Goal: Information Seeking & Learning: Learn about a topic

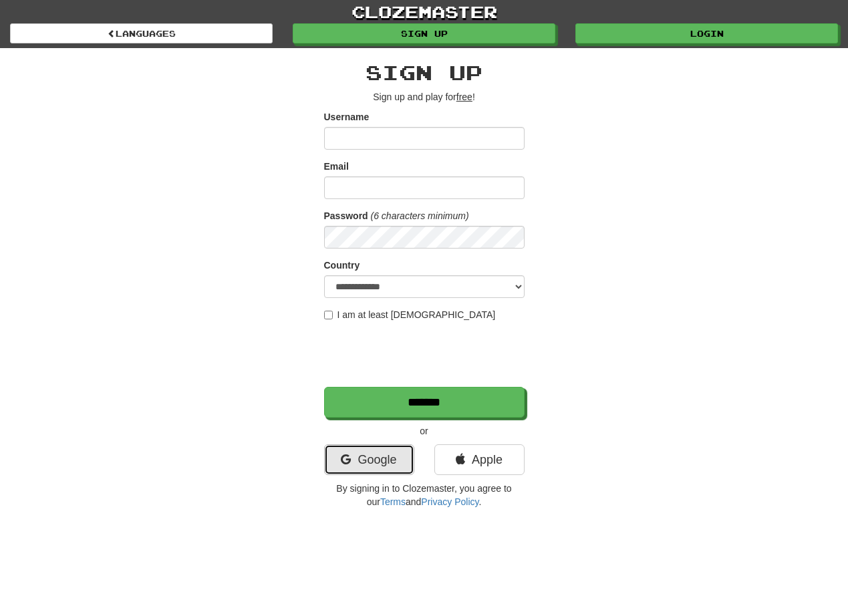
click at [337, 471] on link "Google" at bounding box center [369, 459] width 90 height 31
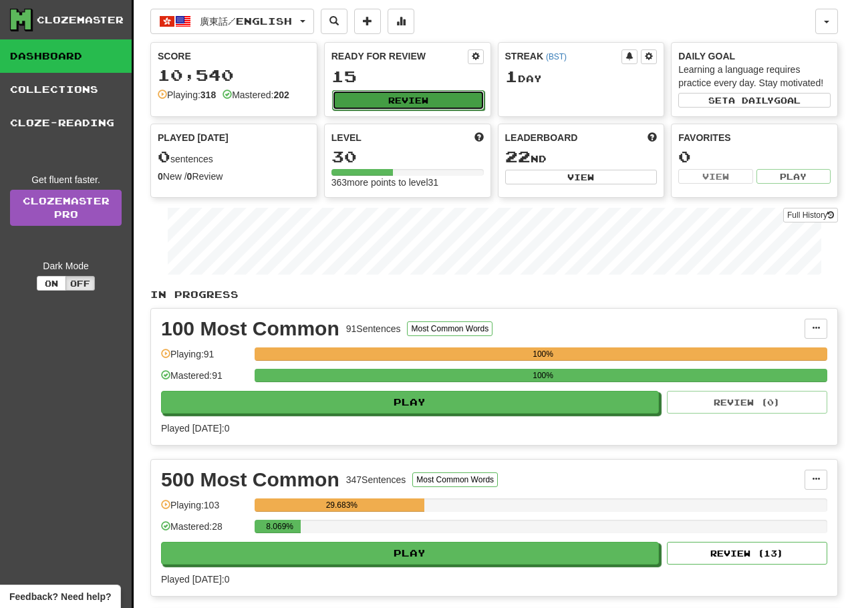
click at [438, 98] on button "Review" at bounding box center [408, 100] width 152 height 20
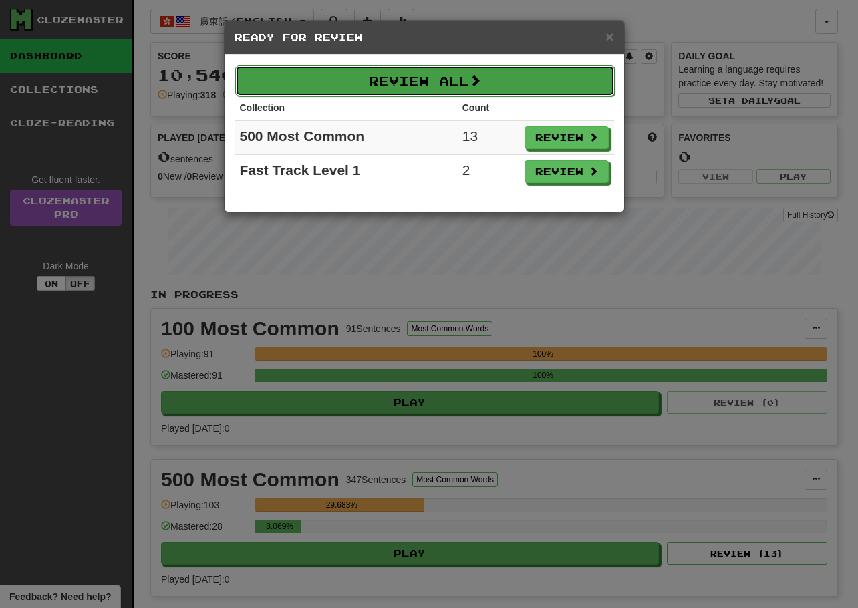
click at [513, 90] on button "Review All" at bounding box center [425, 80] width 380 height 31
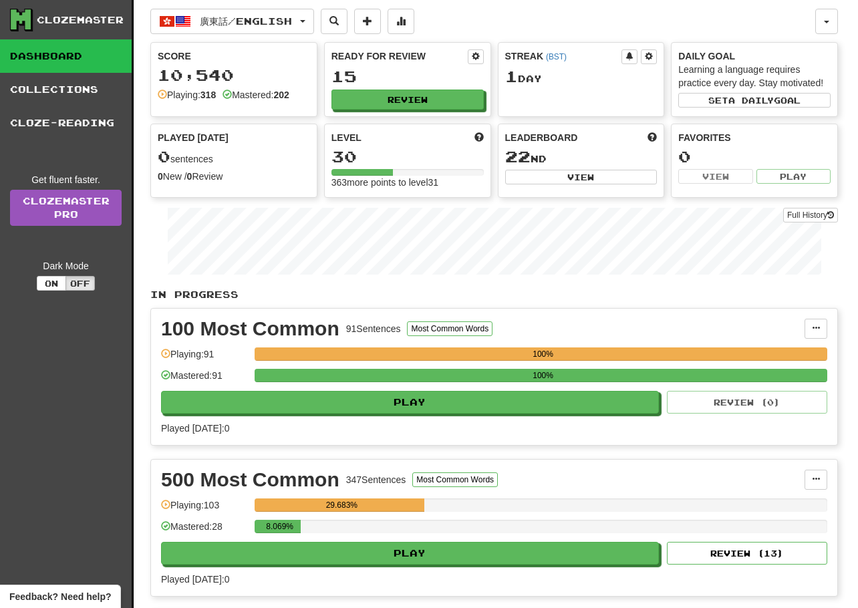
select select "**"
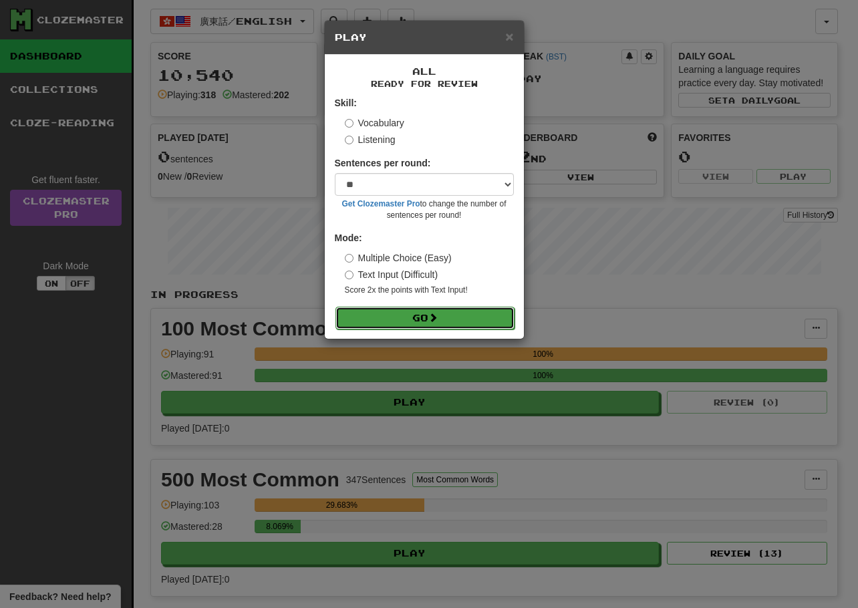
click at [458, 315] on button "Go" at bounding box center [424, 318] width 179 height 23
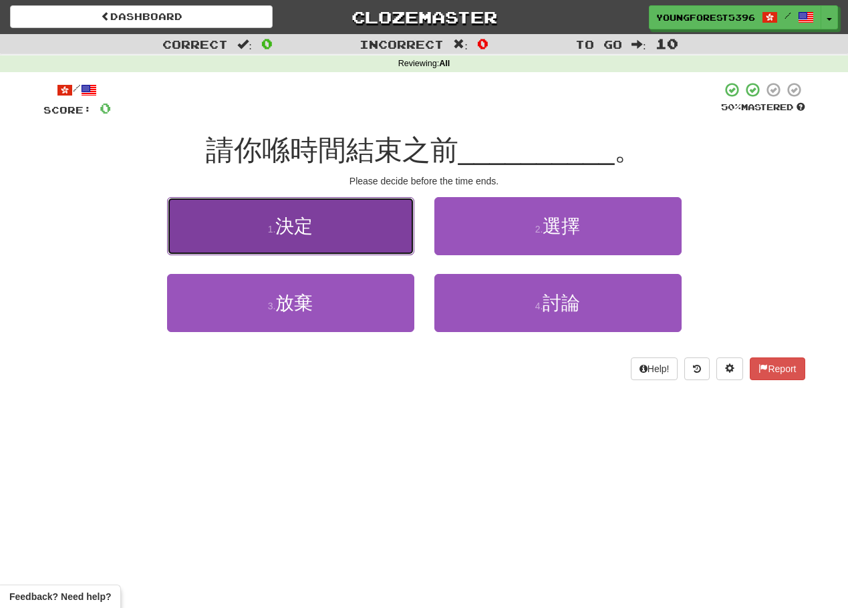
click at [377, 229] on button "1 . 決定" at bounding box center [290, 226] width 247 height 58
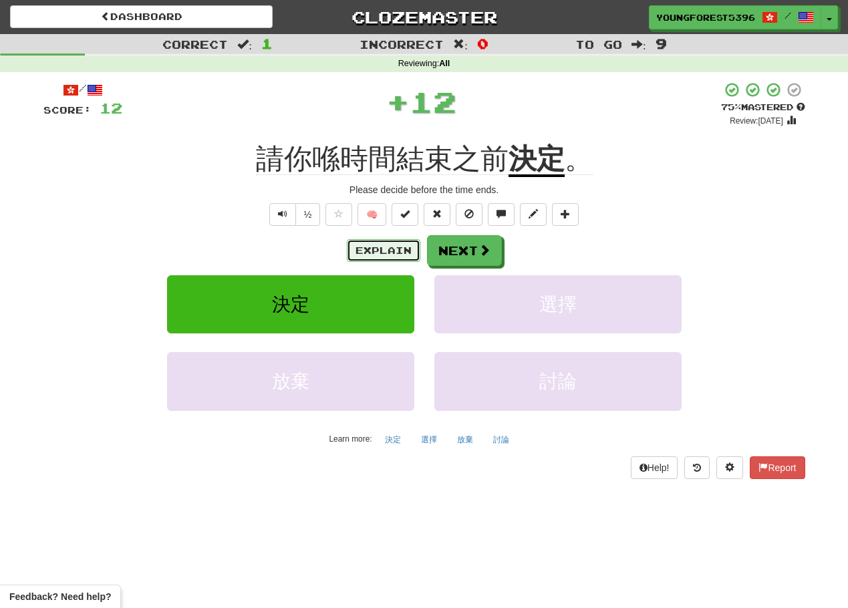
click at [374, 257] on button "Explain" at bounding box center [384, 250] width 74 height 23
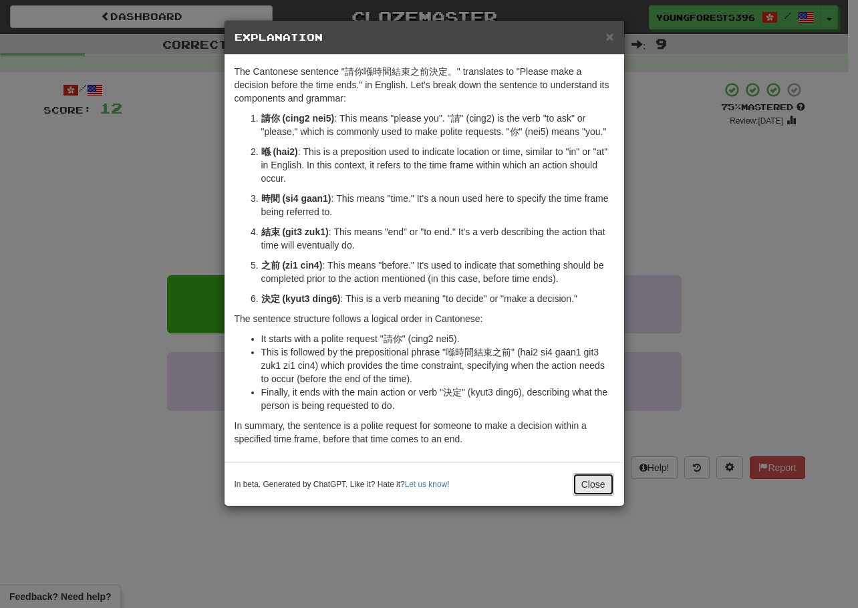
click at [585, 485] on button "Close" at bounding box center [593, 484] width 41 height 23
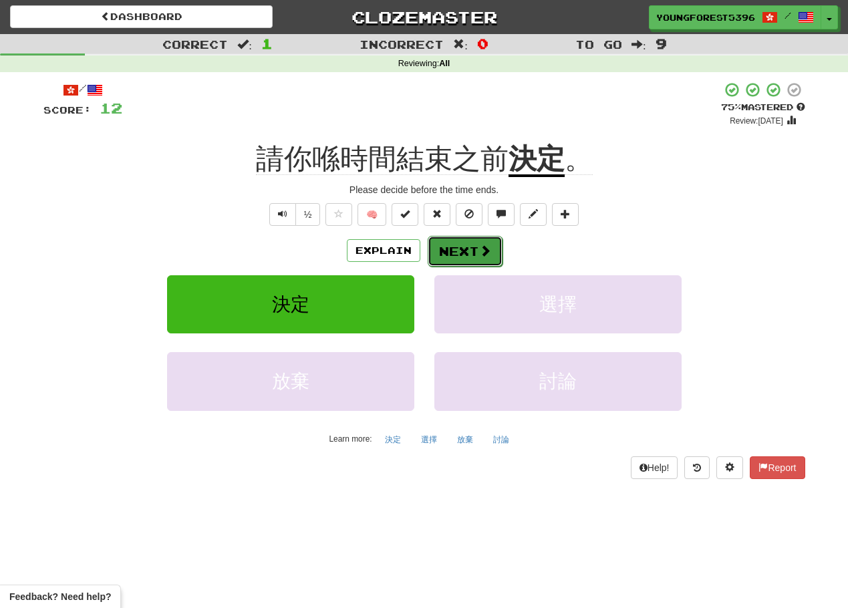
click at [449, 255] on button "Next" at bounding box center [465, 251] width 75 height 31
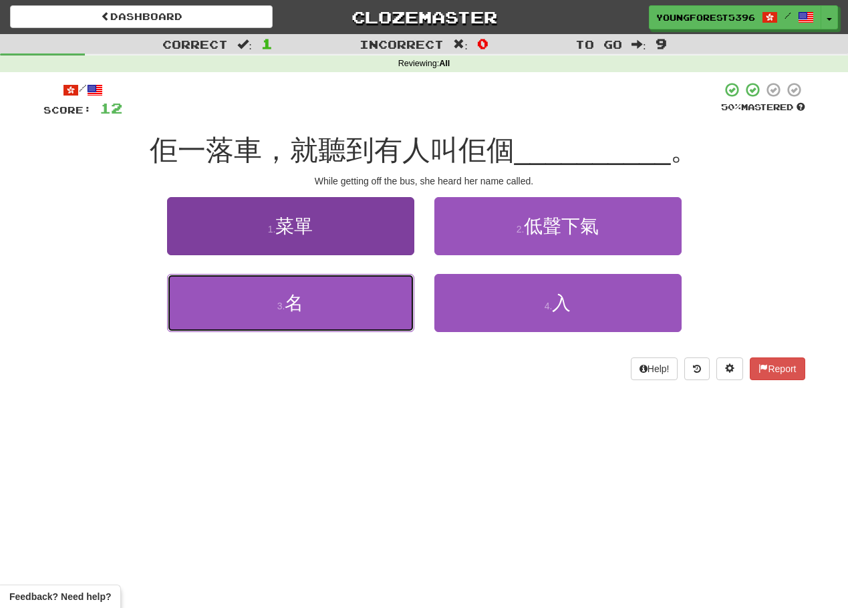
click at [382, 318] on button "3 . 名" at bounding box center [290, 303] width 247 height 58
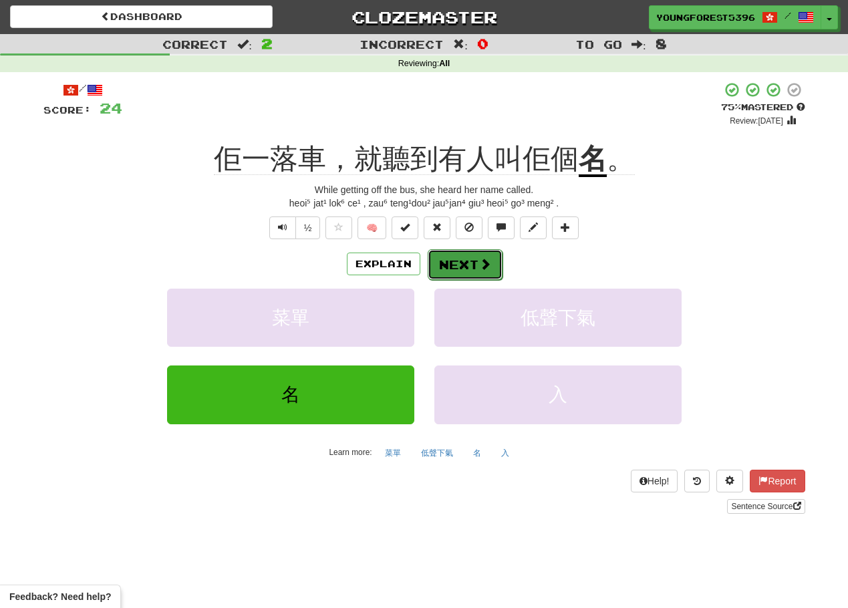
click at [442, 276] on button "Next" at bounding box center [465, 264] width 75 height 31
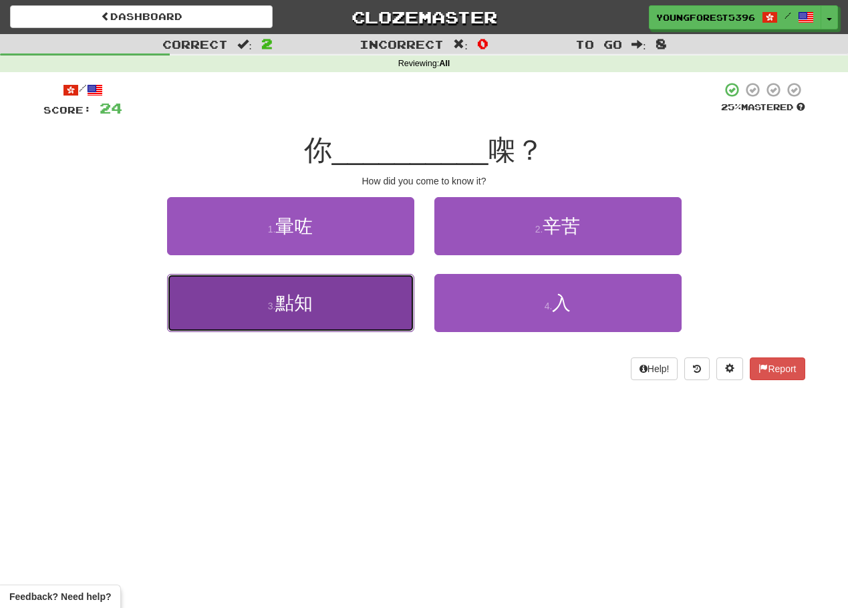
click at [377, 320] on button "3 . 點知" at bounding box center [290, 303] width 247 height 58
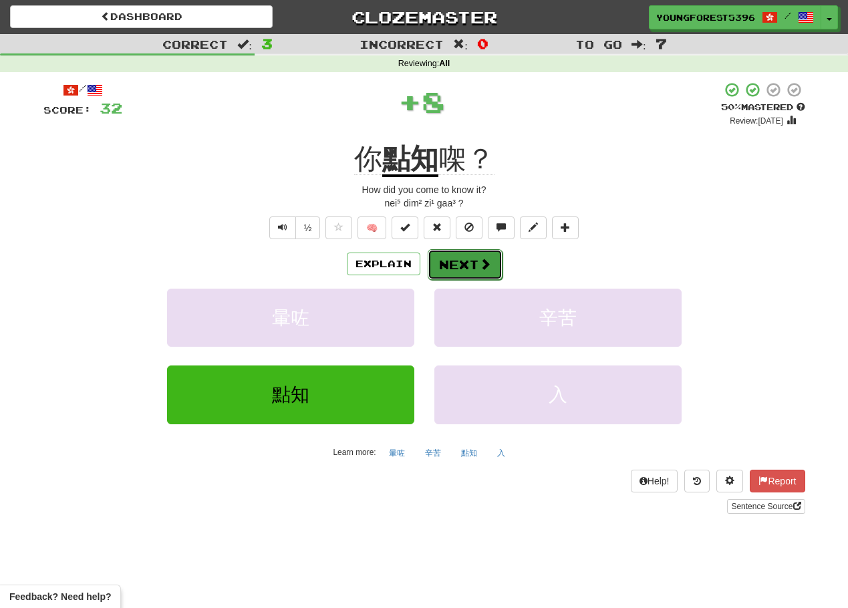
click at [480, 270] on span at bounding box center [485, 264] width 12 height 12
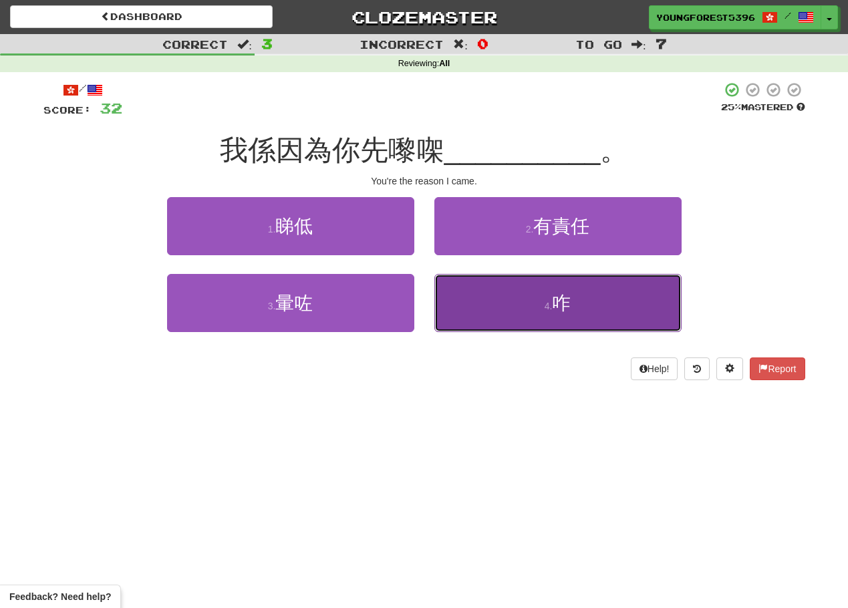
click at [489, 310] on button "4 . 咋" at bounding box center [557, 303] width 247 height 58
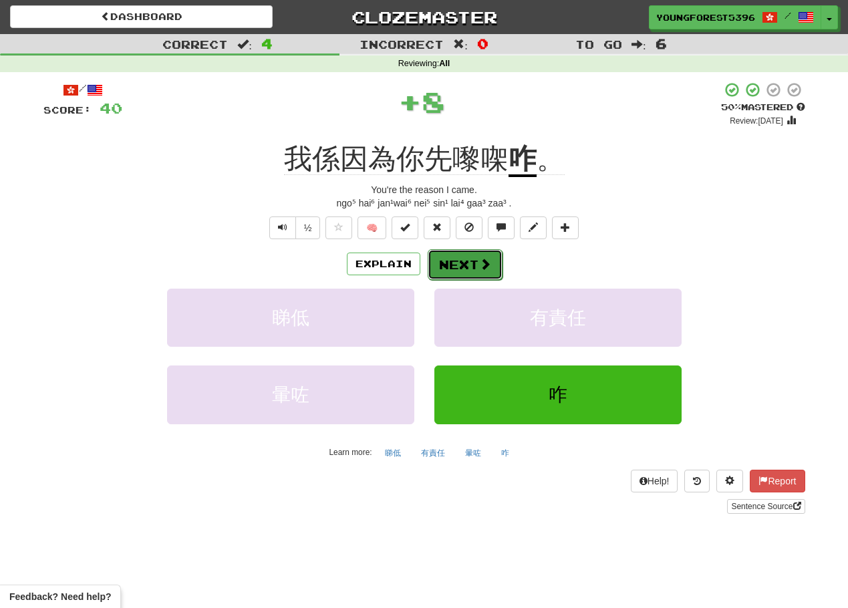
click at [485, 258] on span at bounding box center [485, 264] width 12 height 12
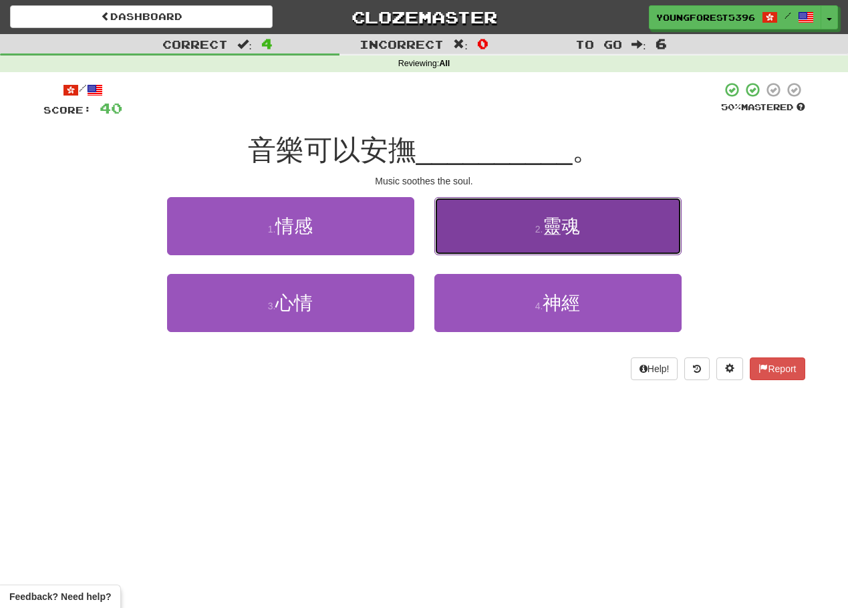
click at [611, 231] on button "2 . 靈魂" at bounding box center [557, 226] width 247 height 58
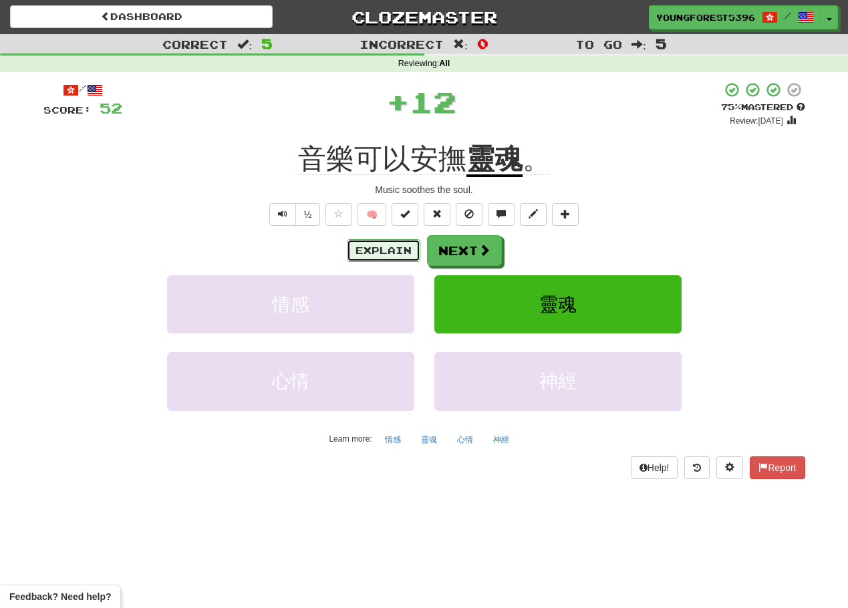
click at [364, 247] on button "Explain" at bounding box center [384, 250] width 74 height 23
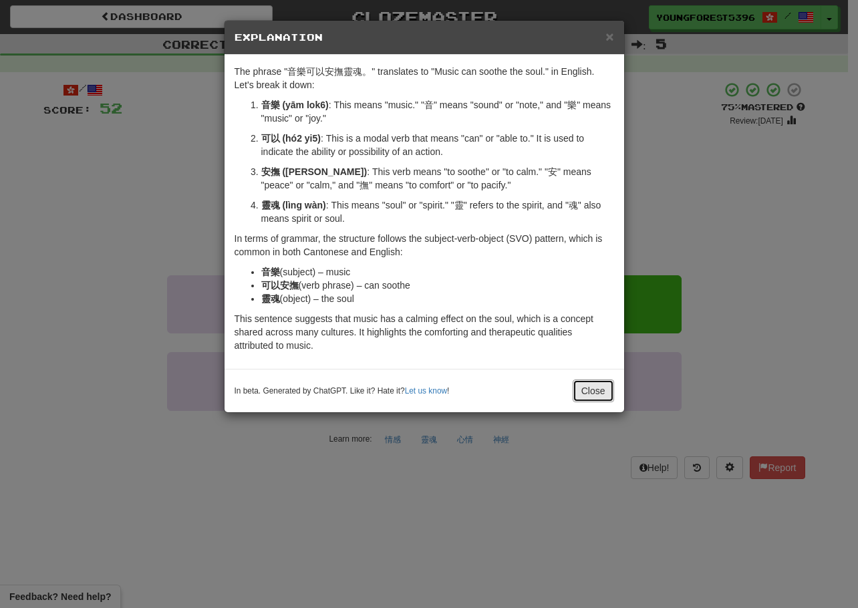
click at [605, 387] on button "Close" at bounding box center [593, 391] width 41 height 23
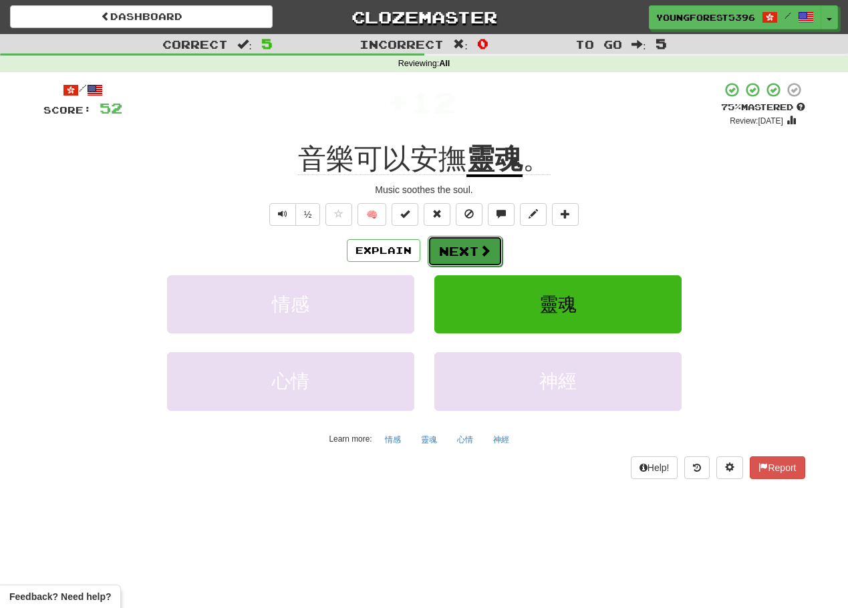
click at [459, 259] on button "Next" at bounding box center [465, 251] width 75 height 31
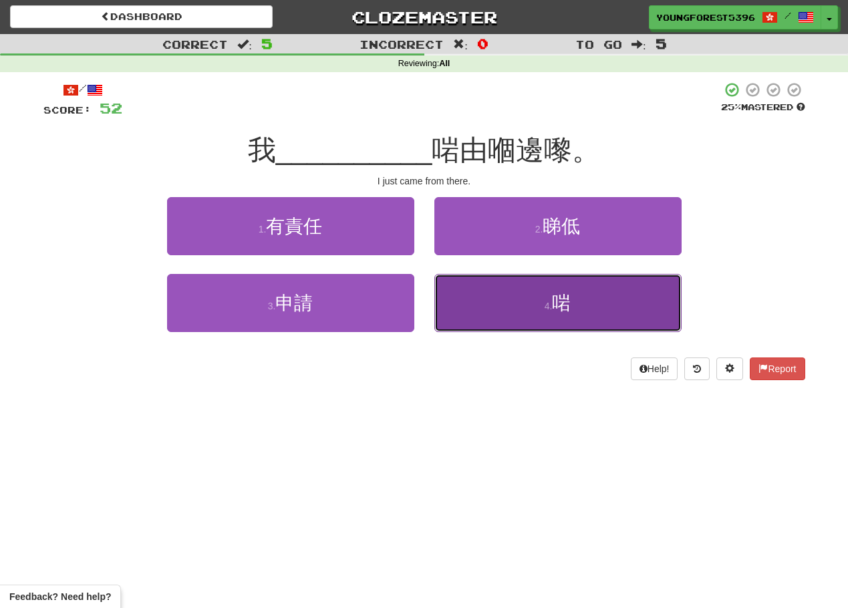
click at [504, 318] on button "4 . 啱" at bounding box center [557, 303] width 247 height 58
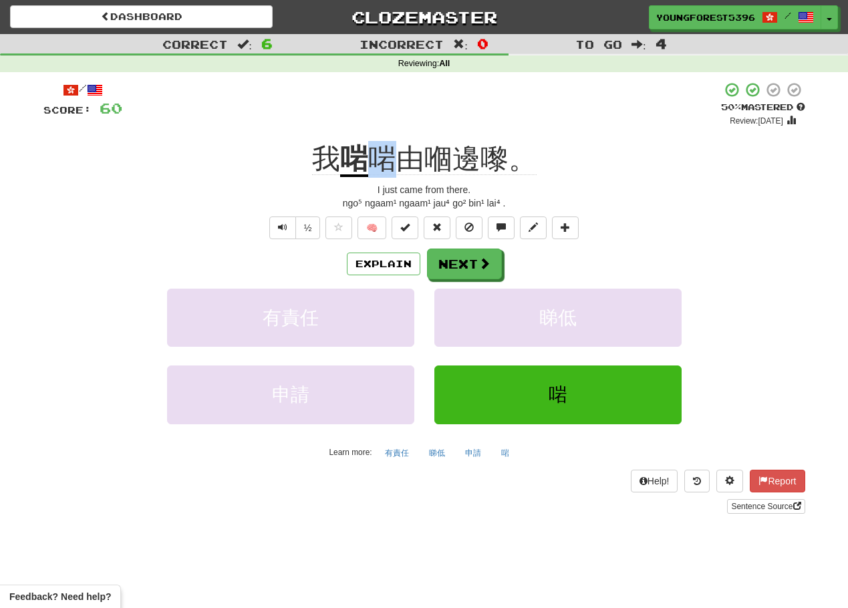
drag, startPoint x: 392, startPoint y: 173, endPoint x: 376, endPoint y: 168, distance: 16.1
click at [376, 168] on span "啱由嗰邊嚟。" at bounding box center [452, 159] width 168 height 32
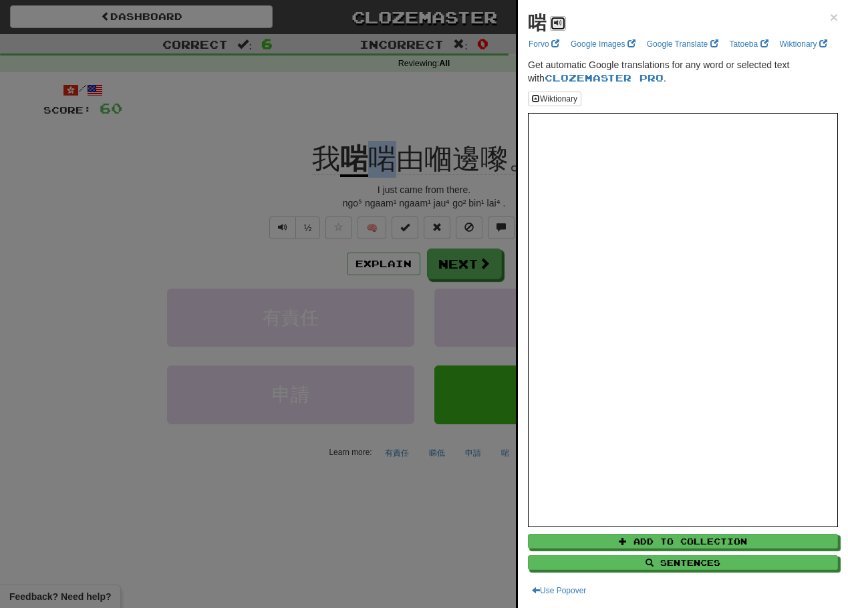
click at [565, 25] on button at bounding box center [558, 23] width 16 height 15
click at [209, 211] on div at bounding box center [424, 304] width 848 height 608
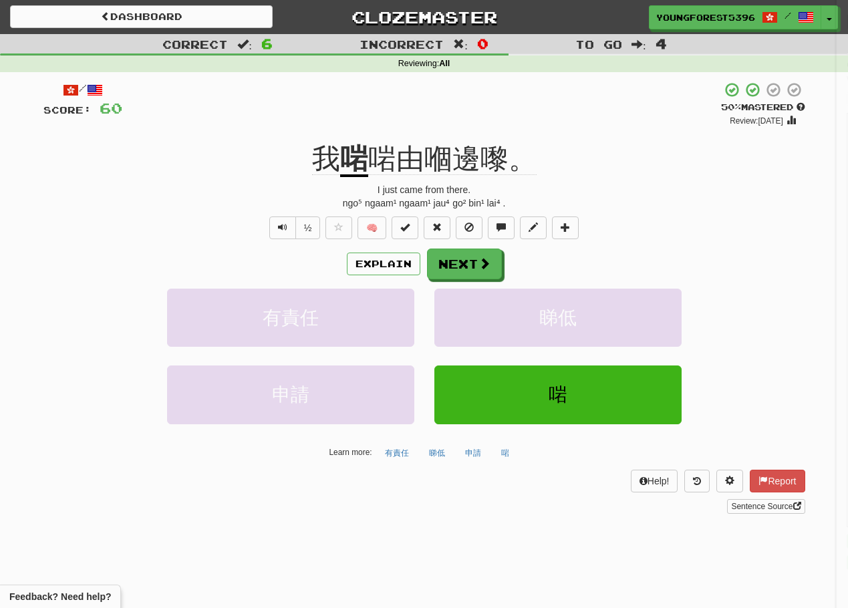
click at [480, 279] on div "Explain Next 有責任 睇低 申請 啱 Learn more: 有責任 睇低 申請 啱" at bounding box center [424, 356] width 762 height 215
click at [474, 274] on button "Next" at bounding box center [465, 264] width 75 height 31
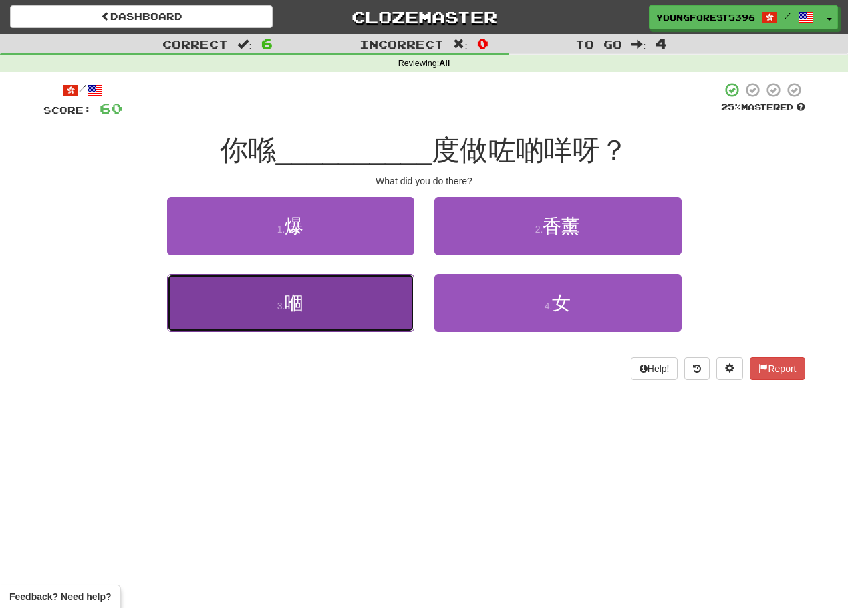
click at [403, 312] on button "3 . 嗰" at bounding box center [290, 303] width 247 height 58
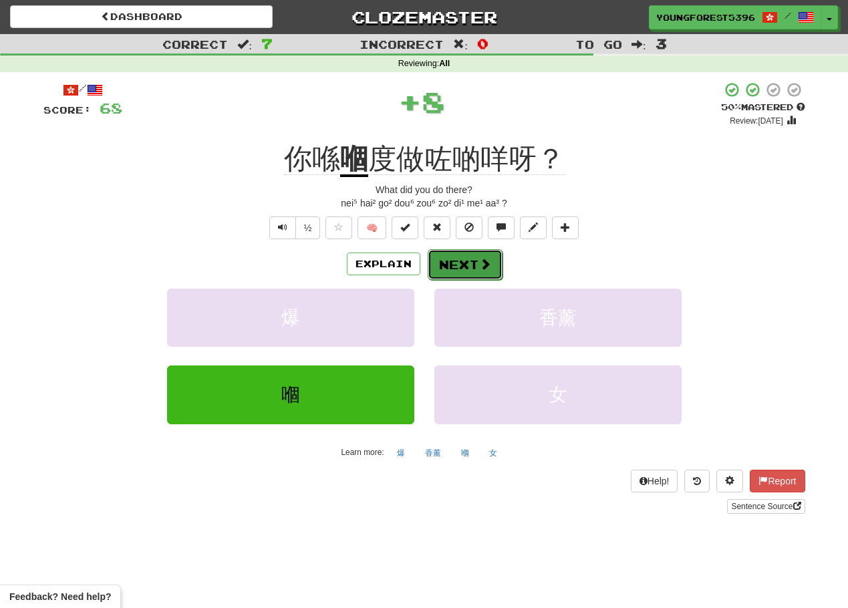
click at [477, 272] on button "Next" at bounding box center [465, 264] width 75 height 31
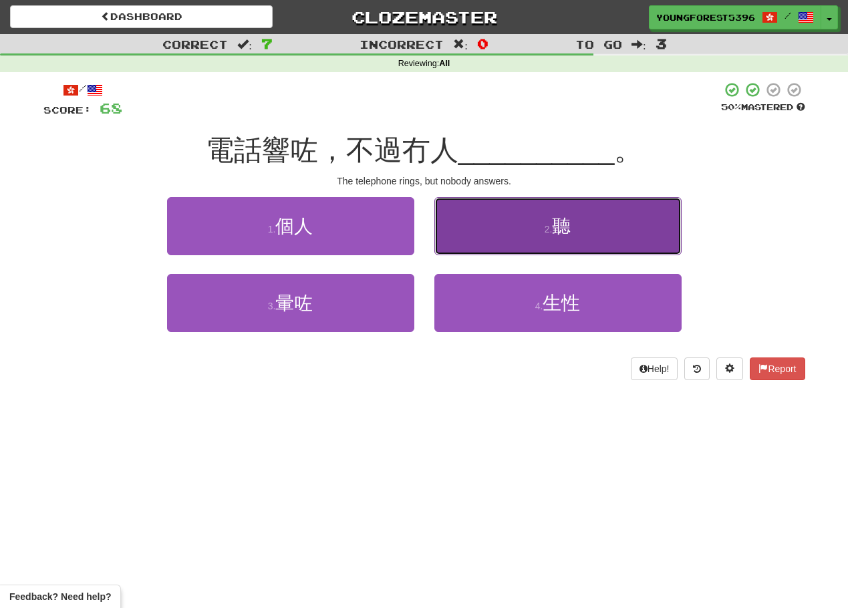
click at [626, 233] on button "2 . 聽" at bounding box center [557, 226] width 247 height 58
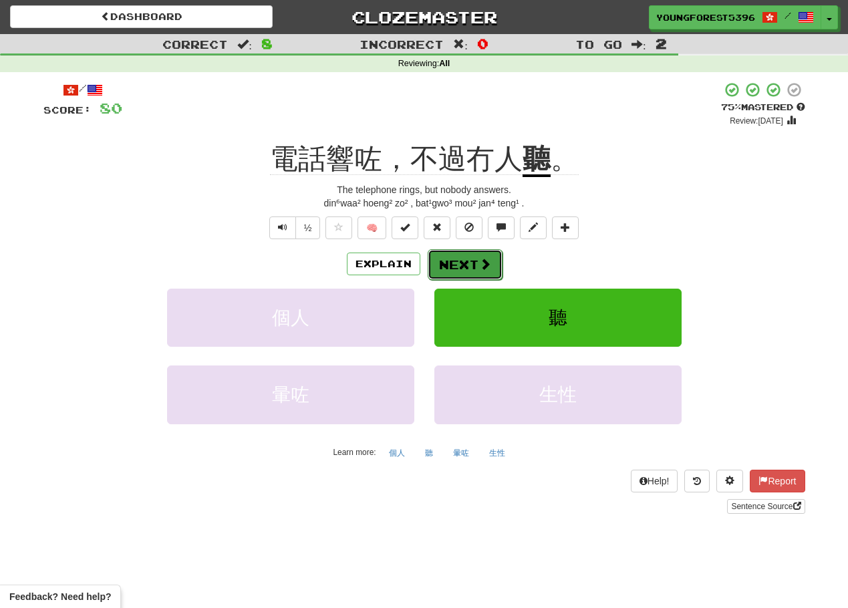
click at [459, 257] on button "Next" at bounding box center [465, 264] width 75 height 31
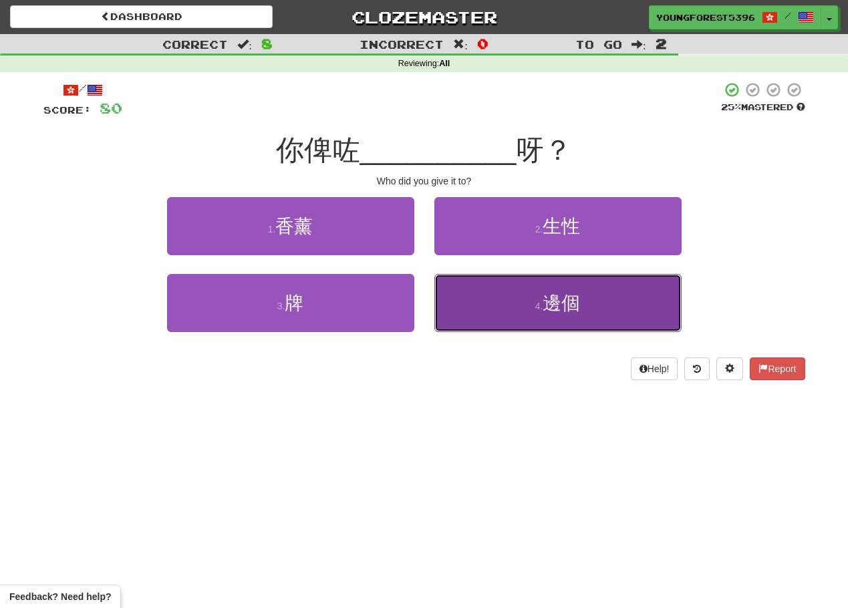
click at [534, 317] on button "4 . 邊個" at bounding box center [557, 303] width 247 height 58
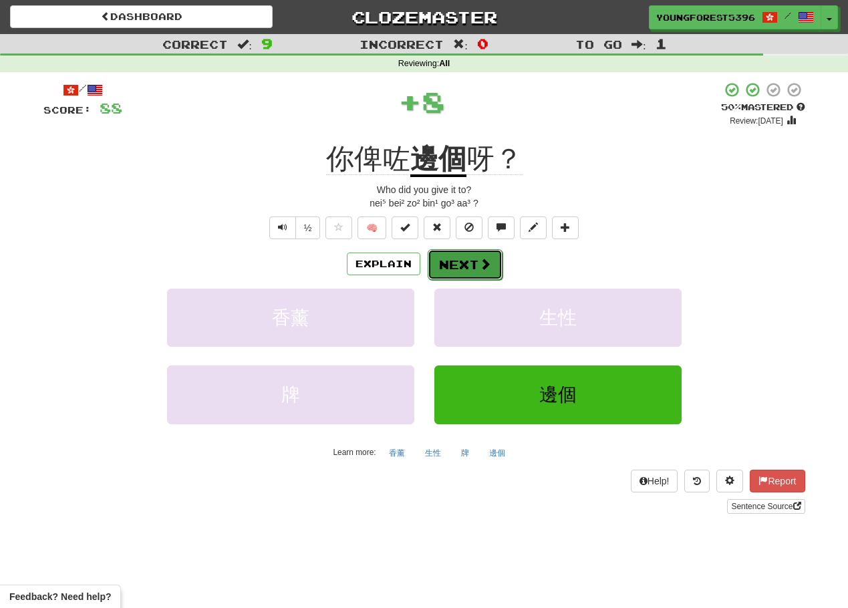
click at [460, 269] on button "Next" at bounding box center [465, 264] width 75 height 31
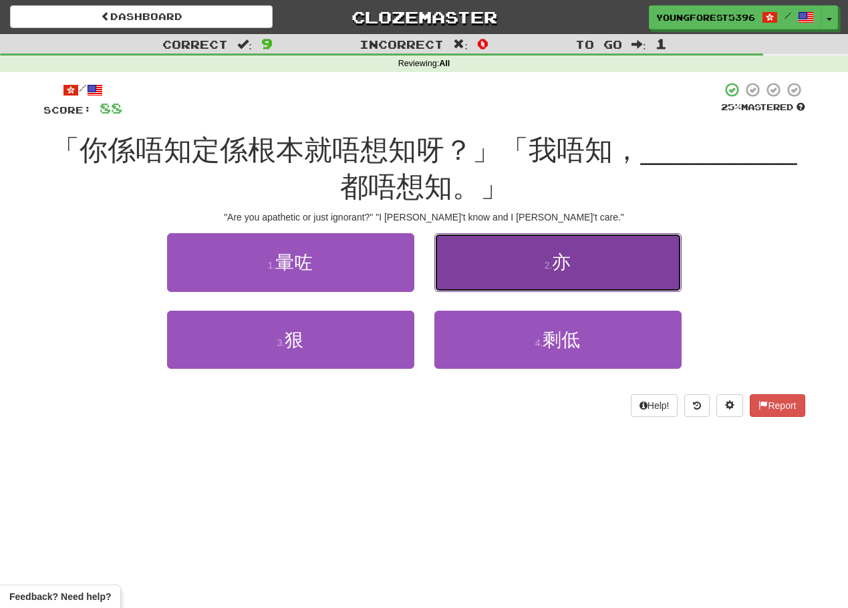
click at [550, 255] on button "2 . 亦" at bounding box center [557, 262] width 247 height 58
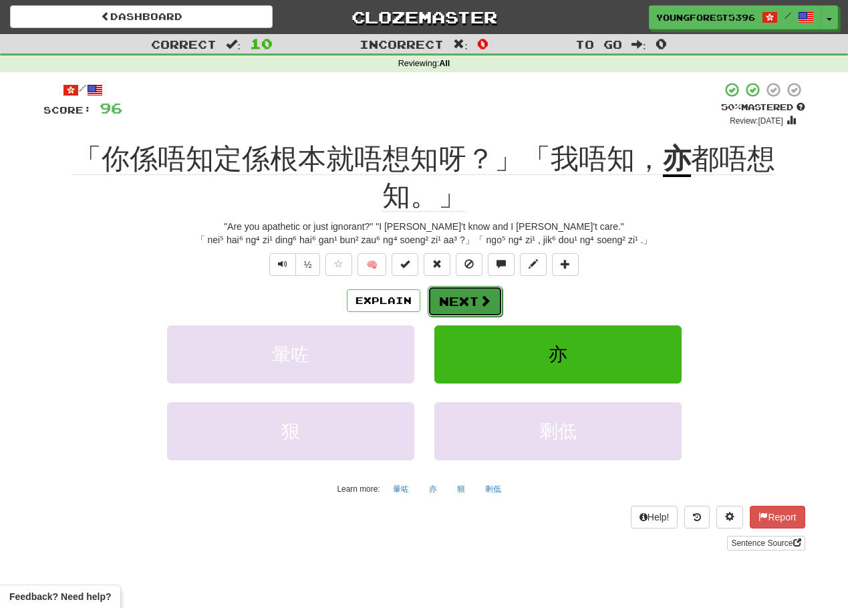
click at [464, 298] on button "Next" at bounding box center [465, 301] width 75 height 31
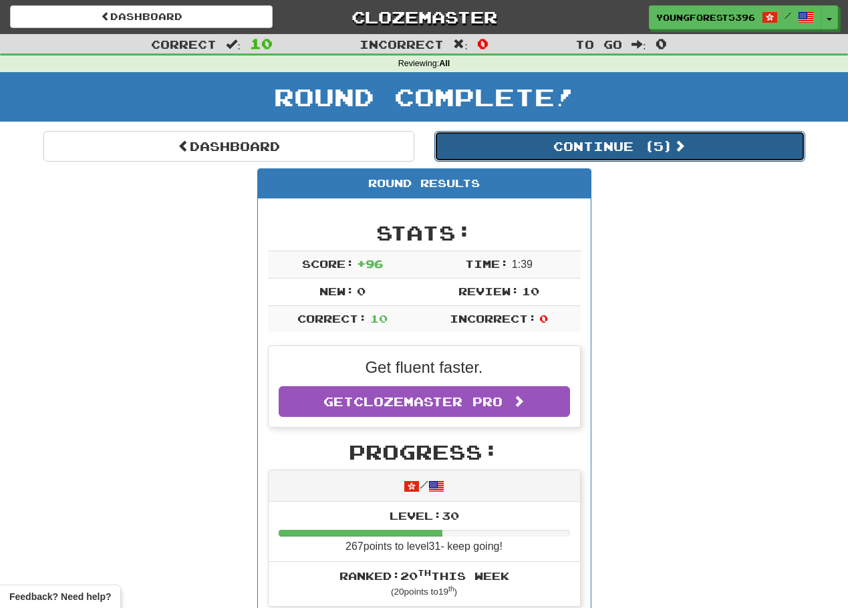
click at [619, 142] on button "Continue ( 5 )" at bounding box center [619, 146] width 371 height 31
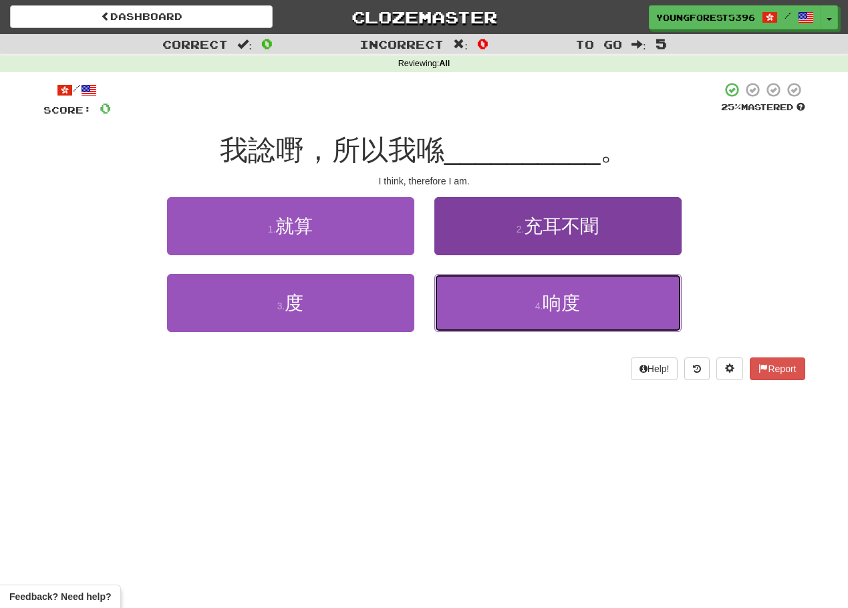
click at [581, 323] on button "4 . 响度" at bounding box center [557, 303] width 247 height 58
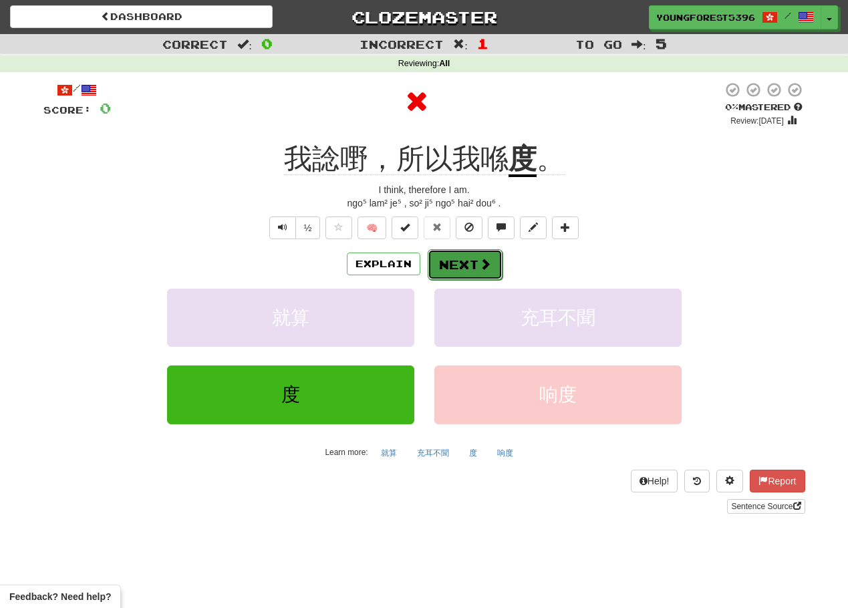
click at [482, 270] on span at bounding box center [485, 264] width 12 height 12
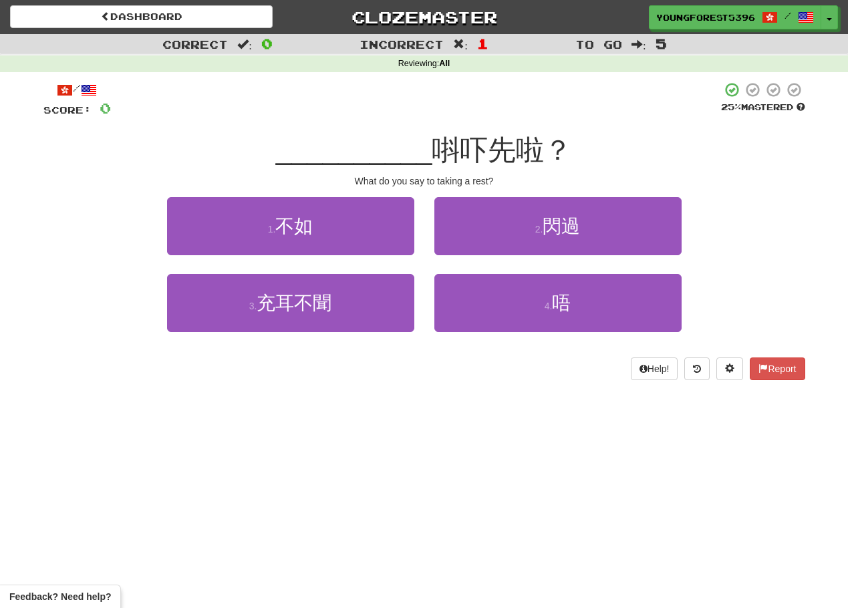
click at [365, 259] on div "1 . 不如" at bounding box center [290, 235] width 267 height 77
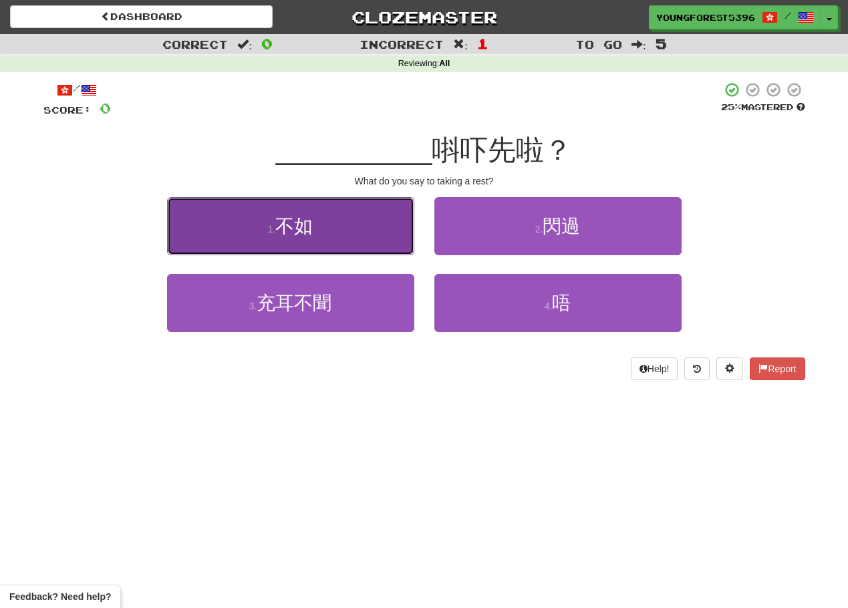
click at [387, 223] on button "1 . 不如" at bounding box center [290, 226] width 247 height 58
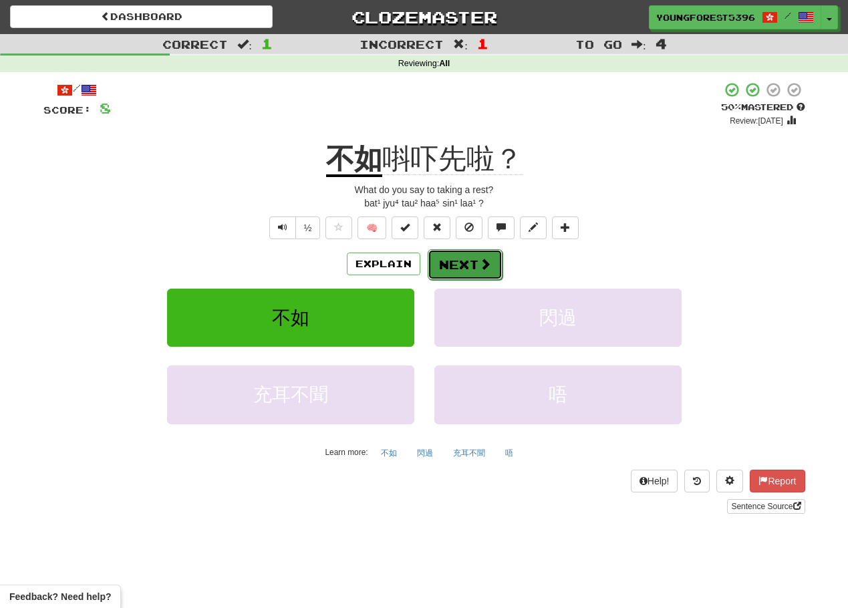
click at [480, 268] on span at bounding box center [485, 264] width 12 height 12
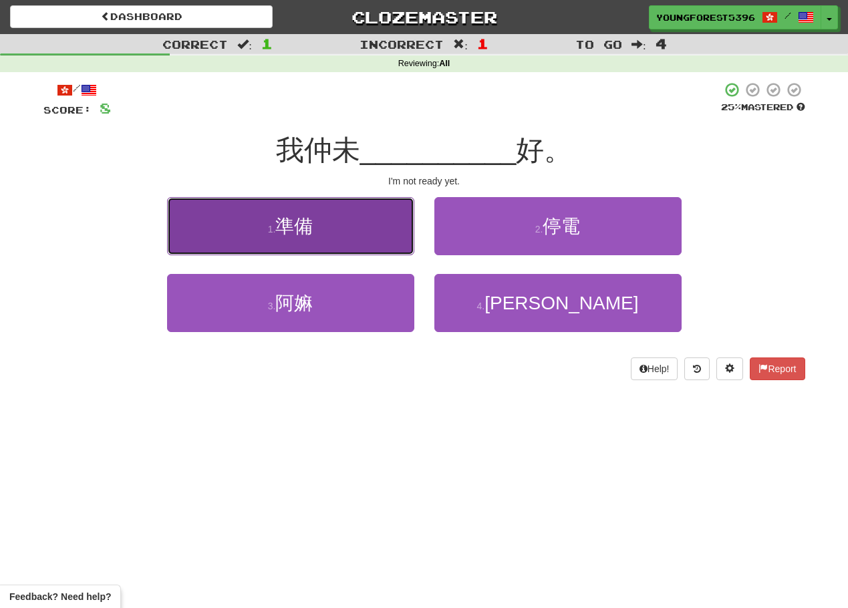
click at [351, 225] on button "1 . 準備" at bounding box center [290, 226] width 247 height 58
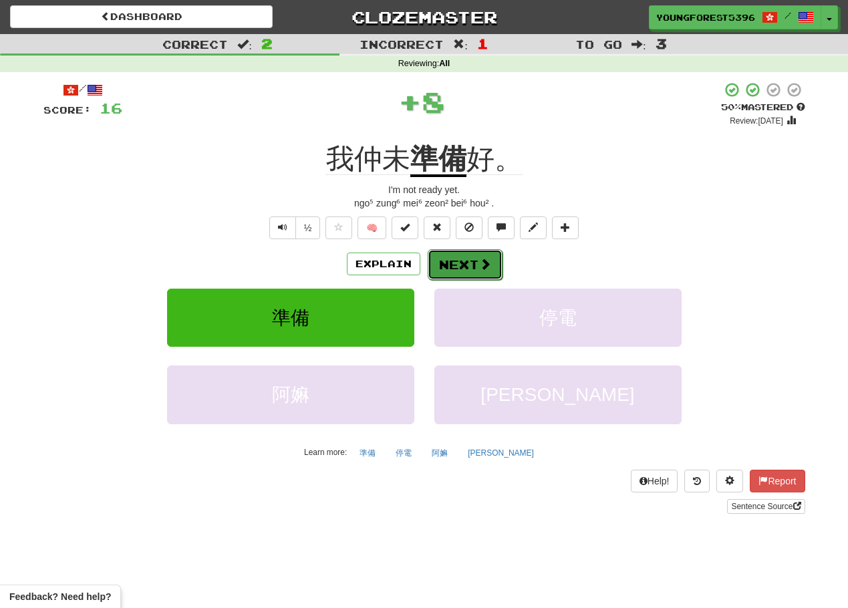
click at [454, 255] on button "Next" at bounding box center [465, 264] width 75 height 31
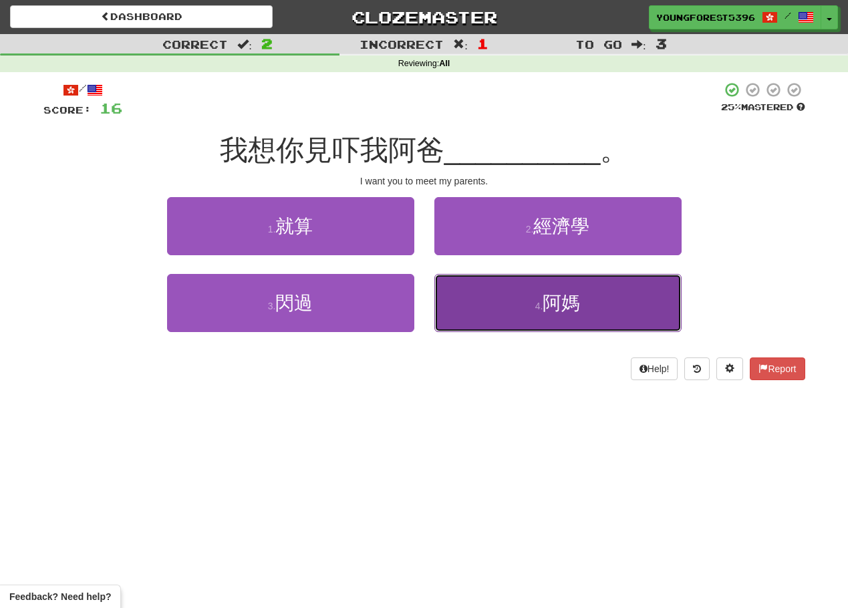
click at [504, 293] on button "4 . 阿媽" at bounding box center [557, 303] width 247 height 58
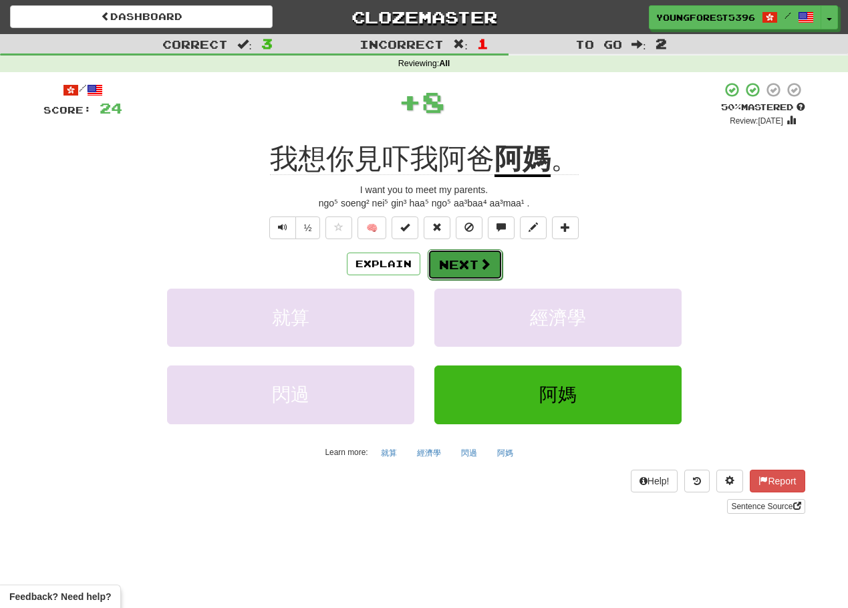
click at [466, 259] on button "Next" at bounding box center [465, 264] width 75 height 31
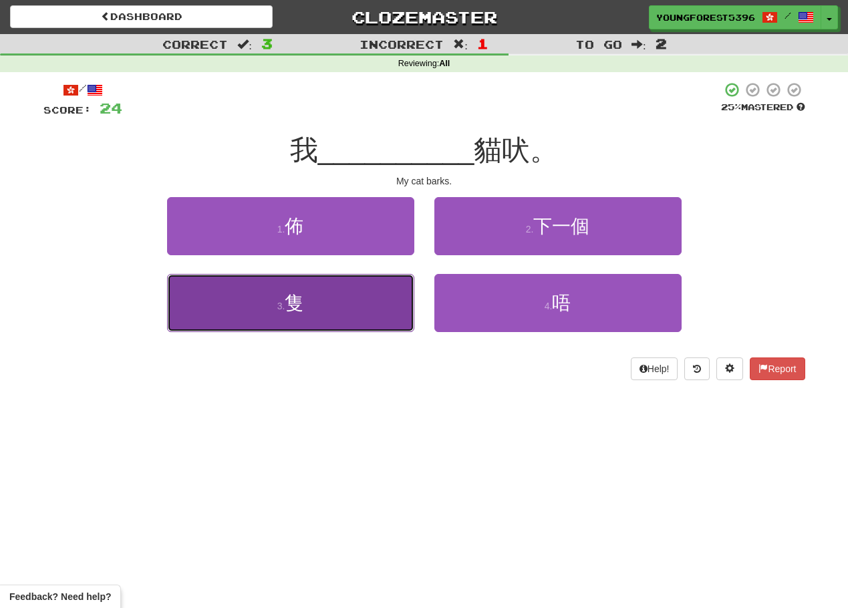
click at [312, 301] on button "3 . 隻" at bounding box center [290, 303] width 247 height 58
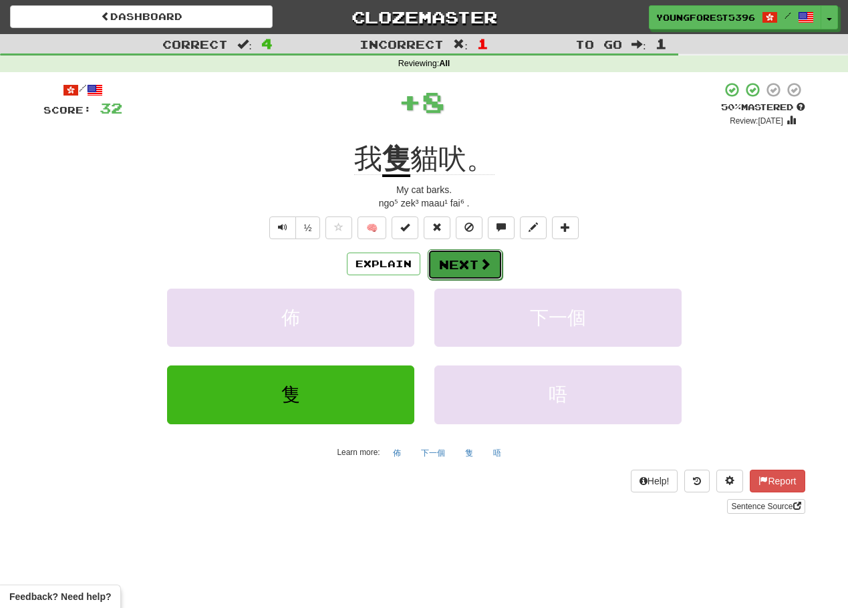
click at [469, 269] on button "Next" at bounding box center [465, 264] width 75 height 31
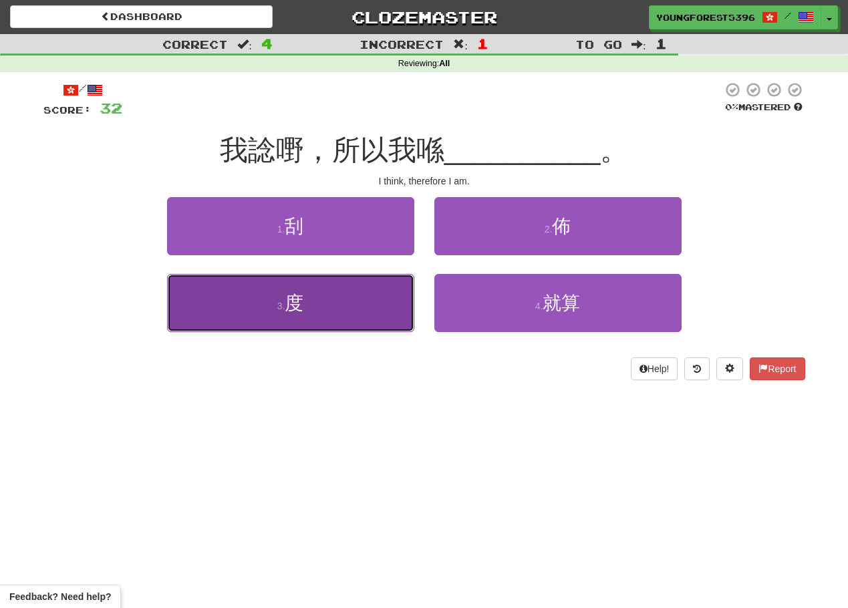
click at [339, 296] on button "3 . 度" at bounding box center [290, 303] width 247 height 58
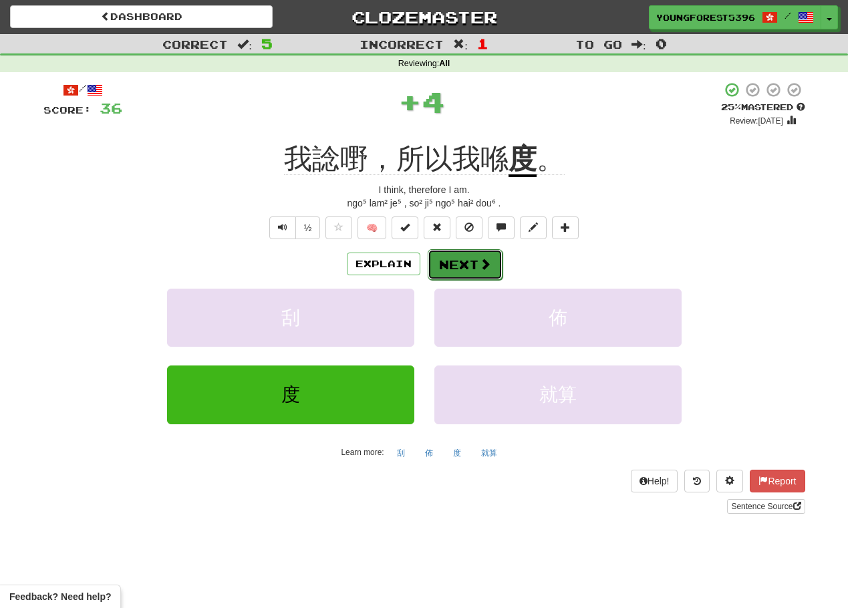
click at [491, 265] on button "Next" at bounding box center [465, 264] width 75 height 31
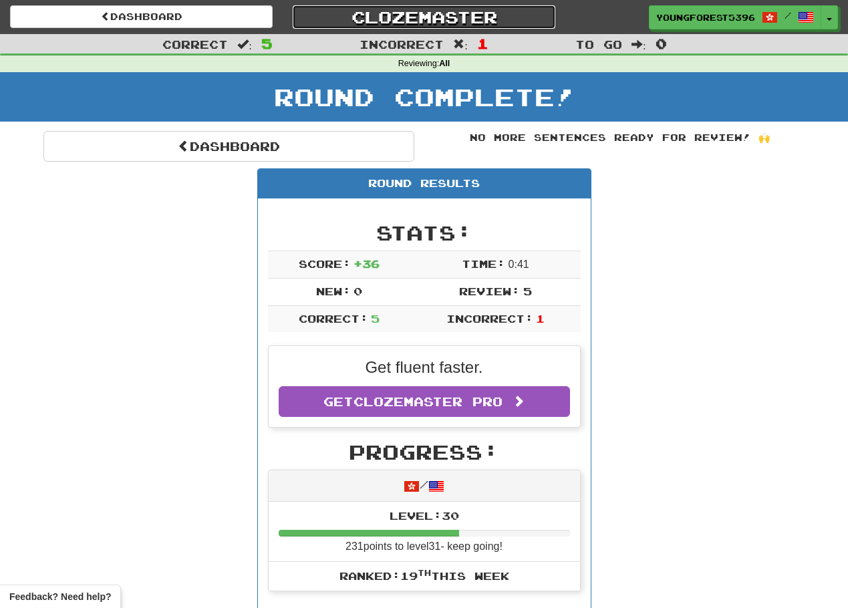
click at [438, 10] on link "Clozemaster" at bounding box center [424, 16] width 263 height 23
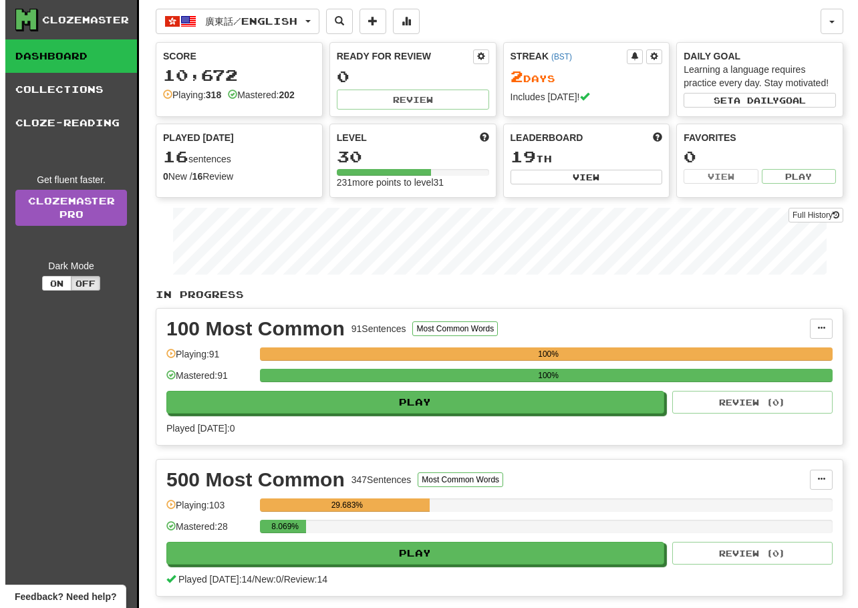
scroll to position [134, 0]
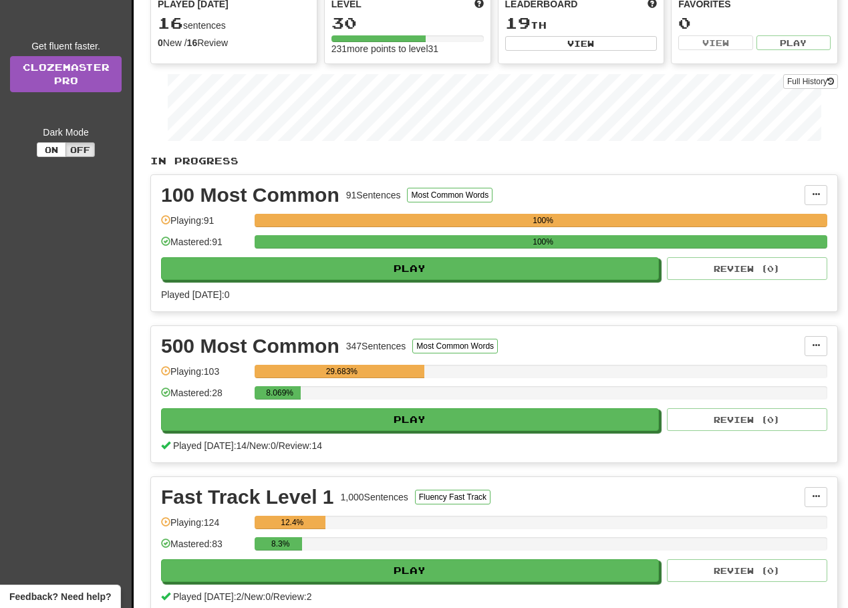
click at [442, 436] on div "500 Most Common 347 Sentences Most Common Words Manage Sentences Unpin from Das…" at bounding box center [494, 394] width 686 height 136
click at [462, 432] on div "500 Most Common 347 Sentences Most Common Words Manage Sentences Unpin from Das…" at bounding box center [494, 394] width 686 height 136
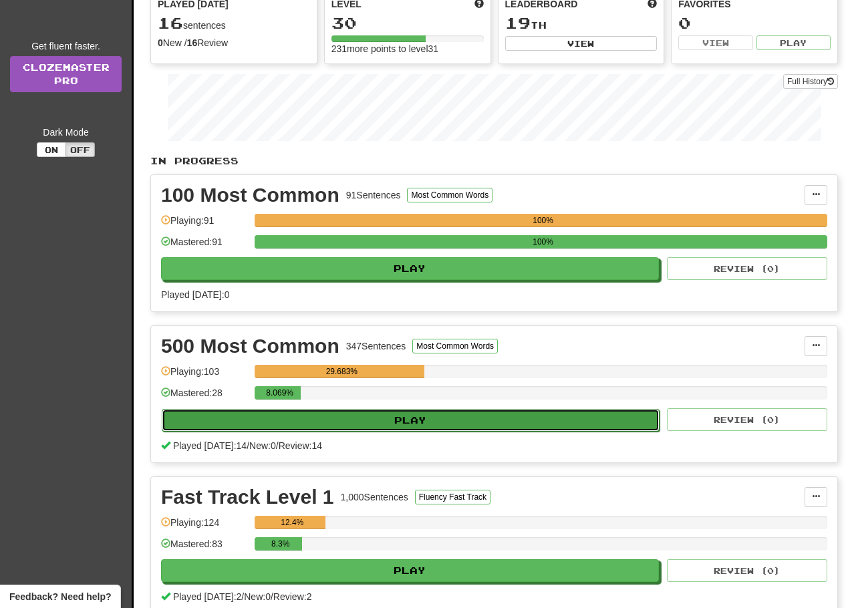
click at [475, 425] on button "Play" at bounding box center [411, 420] width 498 height 23
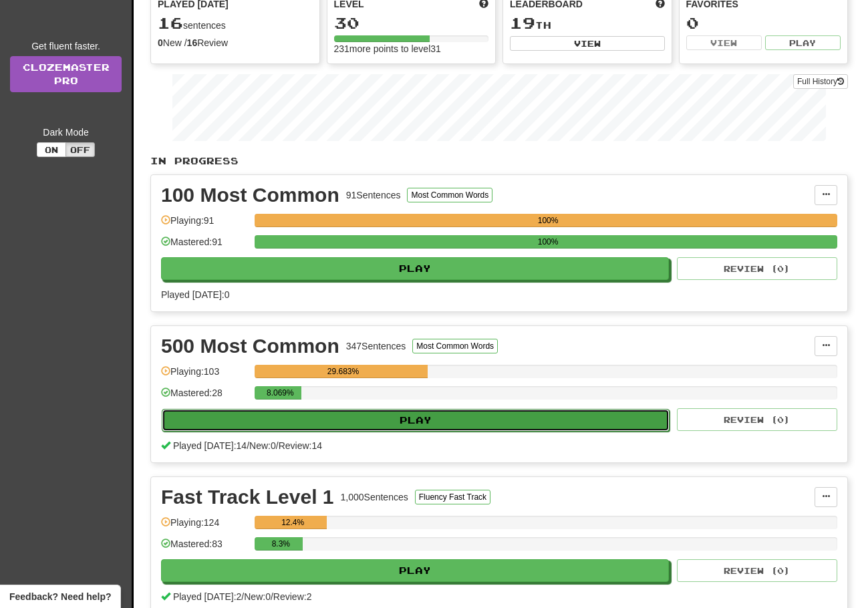
select select "**"
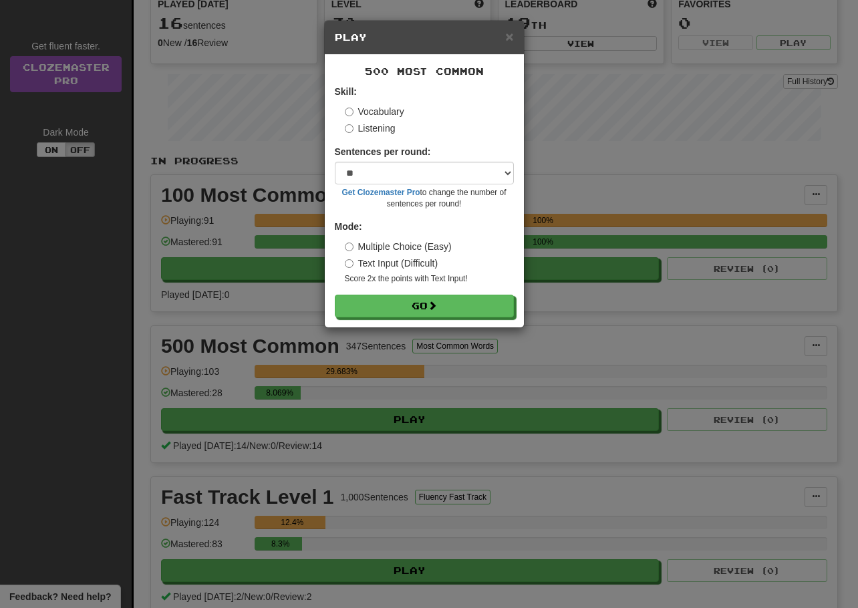
click at [368, 127] on label "Listening" at bounding box center [370, 128] width 51 height 13
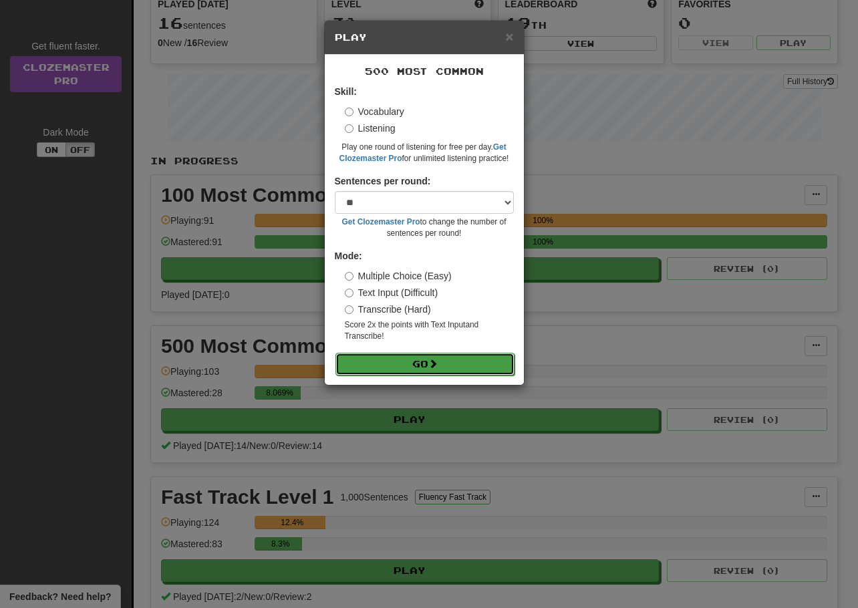
click at [434, 354] on button "Go" at bounding box center [424, 364] width 179 height 23
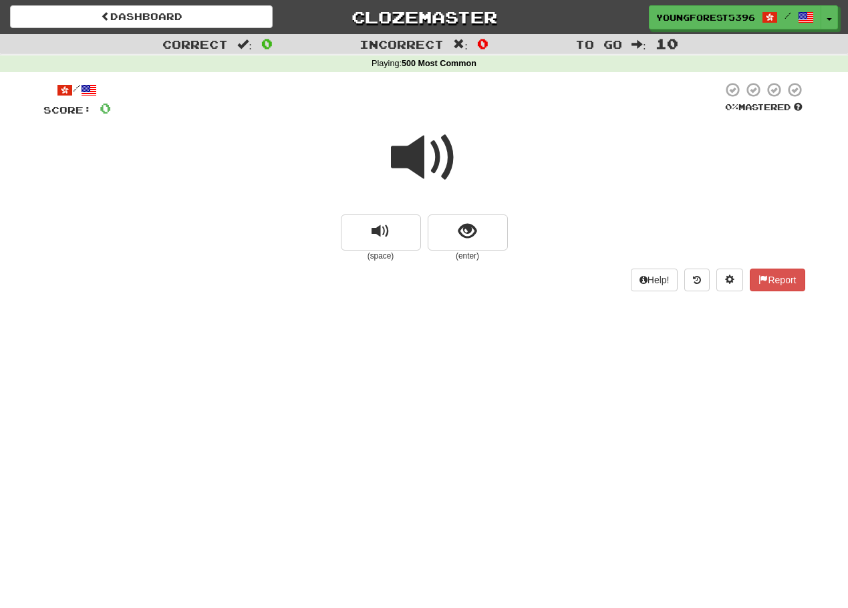
click at [437, 167] on span at bounding box center [424, 157] width 67 height 67
click at [468, 231] on span "show sentence" at bounding box center [467, 232] width 18 height 18
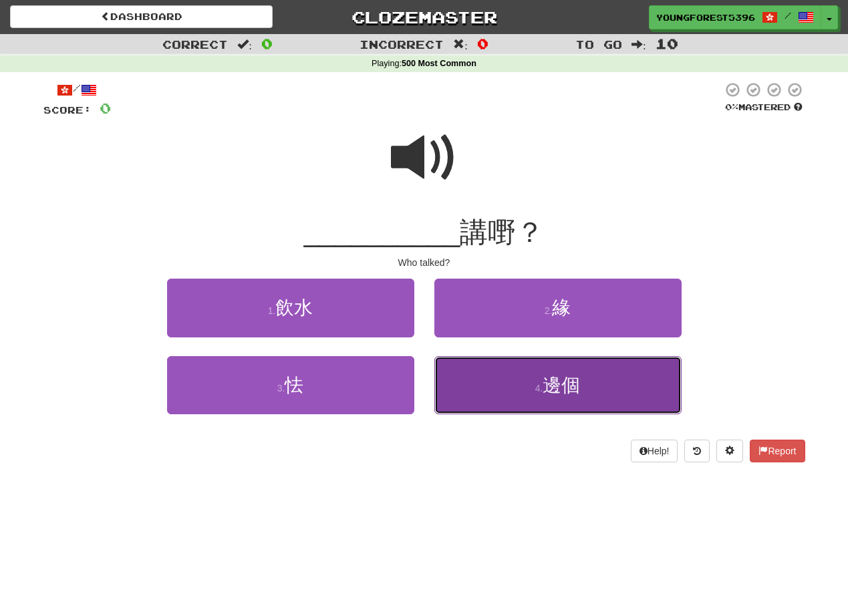
click at [571, 391] on span "邊個" at bounding box center [561, 385] width 37 height 21
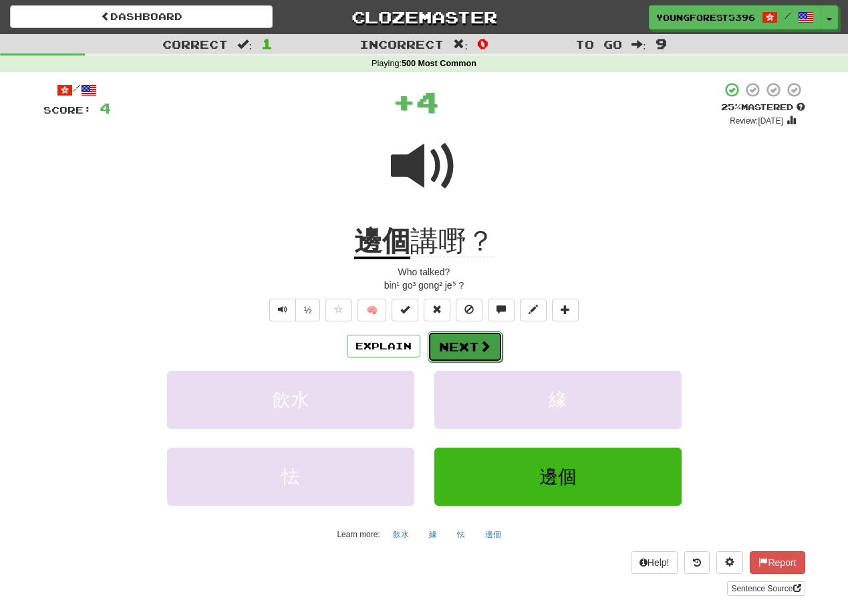
click at [470, 350] on button "Next" at bounding box center [465, 346] width 75 height 31
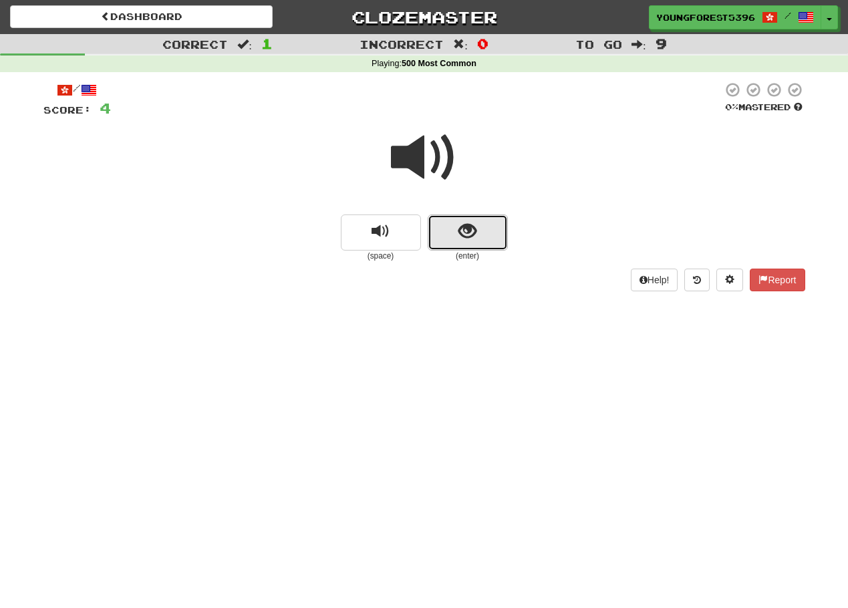
click at [453, 235] on button "show sentence" at bounding box center [468, 233] width 80 height 36
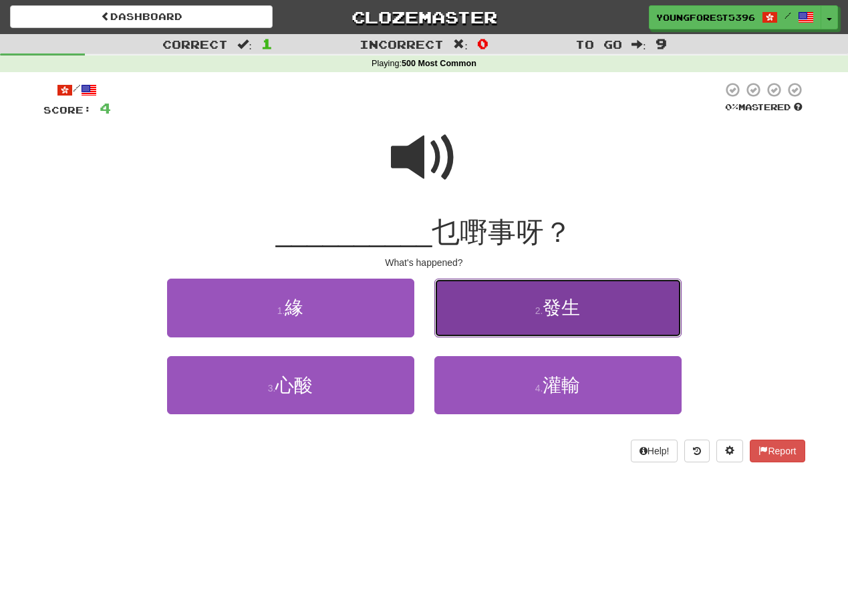
click at [556, 322] on button "2 . 發生" at bounding box center [557, 308] width 247 height 58
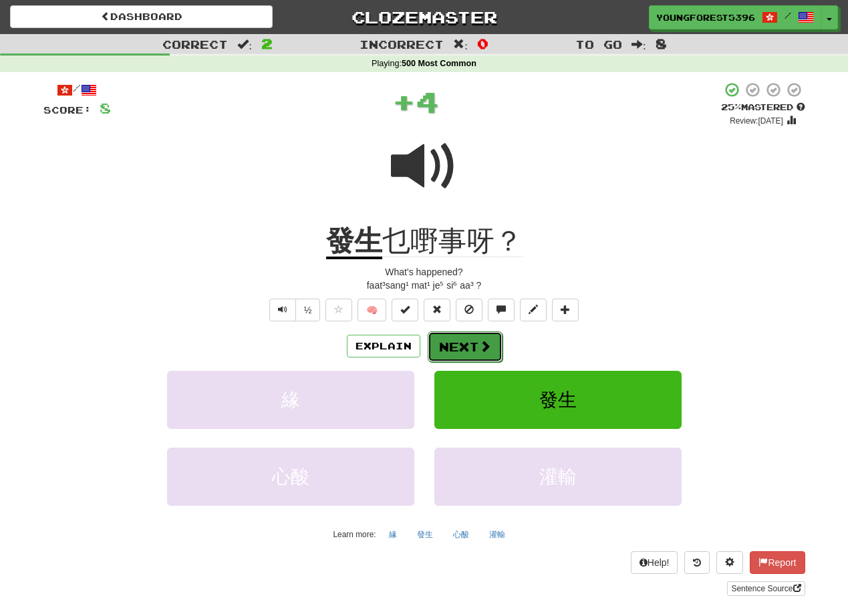
click at [457, 343] on button "Next" at bounding box center [465, 346] width 75 height 31
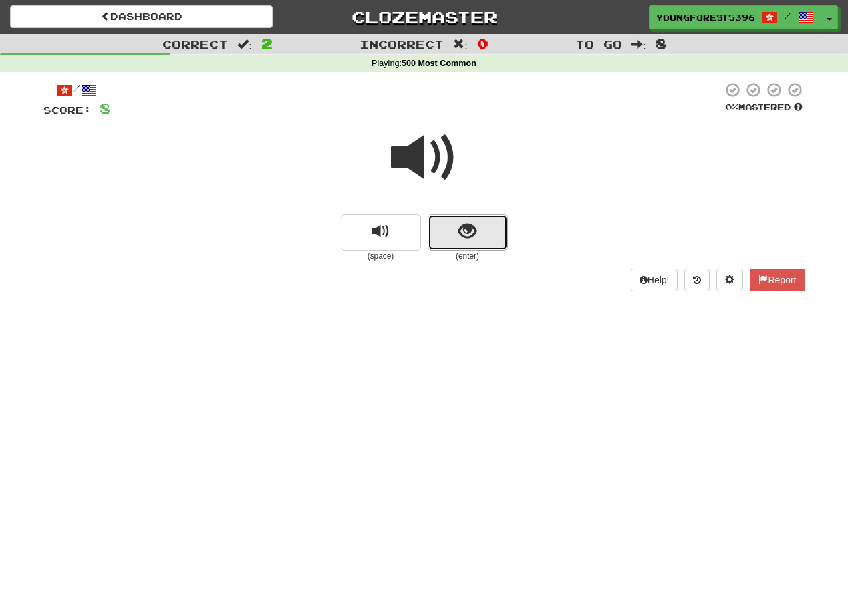
click at [450, 235] on button "show sentence" at bounding box center [468, 233] width 80 height 36
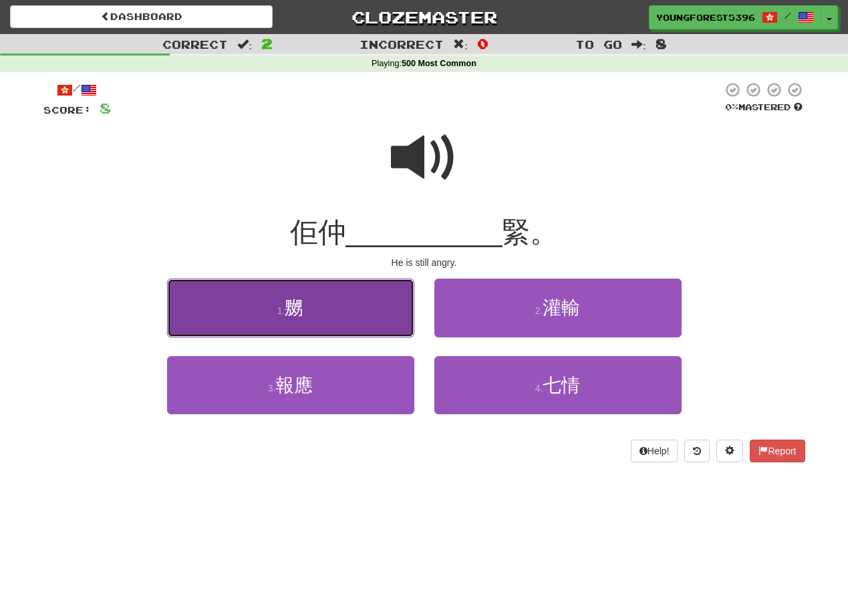
click at [358, 327] on button "1 . 嬲" at bounding box center [290, 308] width 247 height 58
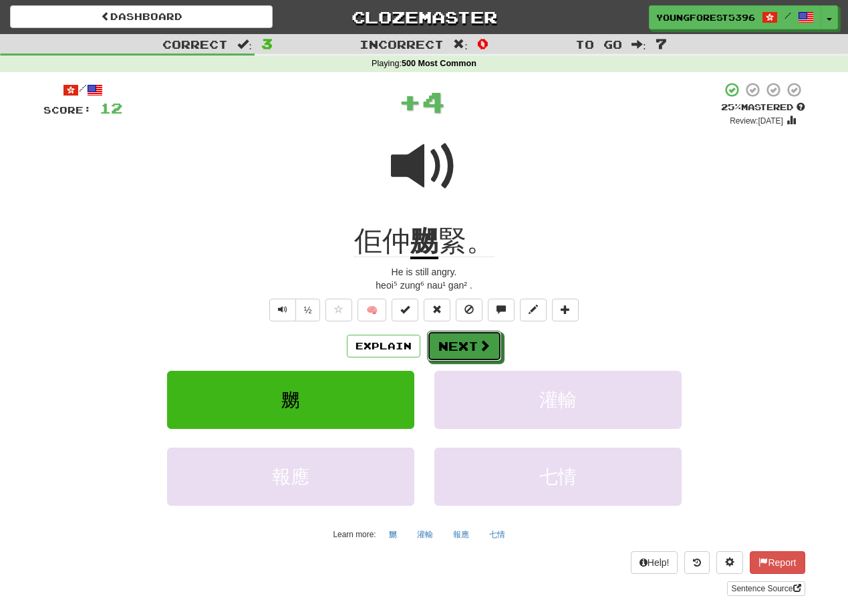
click at [454, 348] on button "Next" at bounding box center [464, 346] width 75 height 31
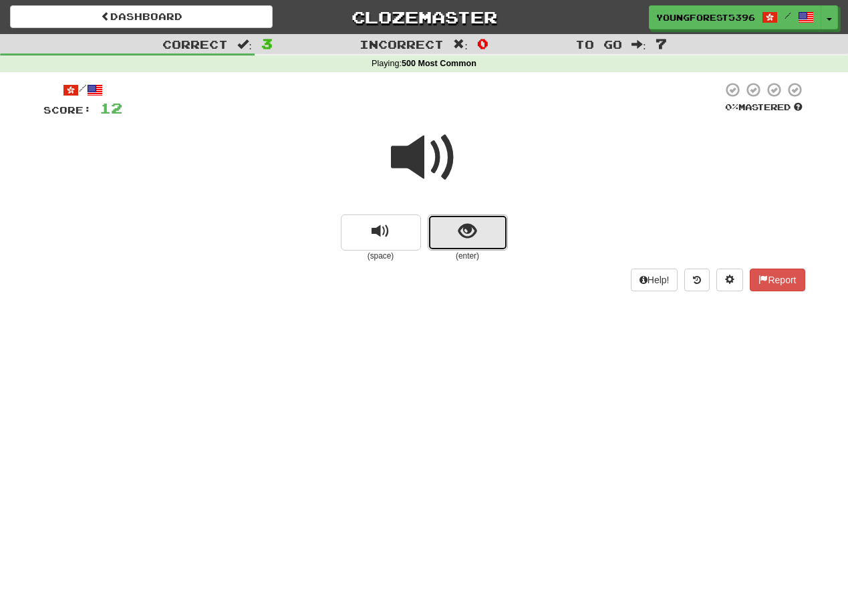
click at [465, 235] on span "show sentence" at bounding box center [467, 232] width 18 height 18
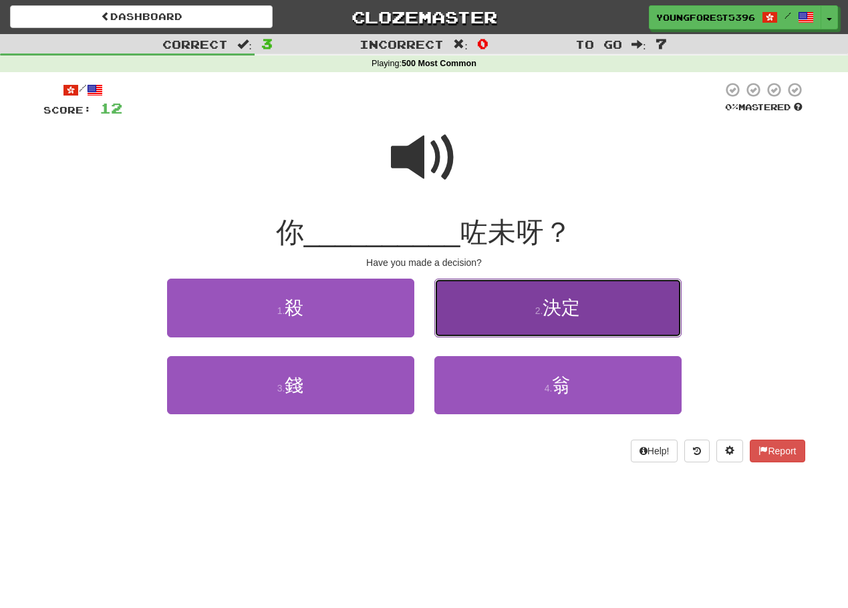
click at [538, 317] on button "2 . 決定" at bounding box center [557, 308] width 247 height 58
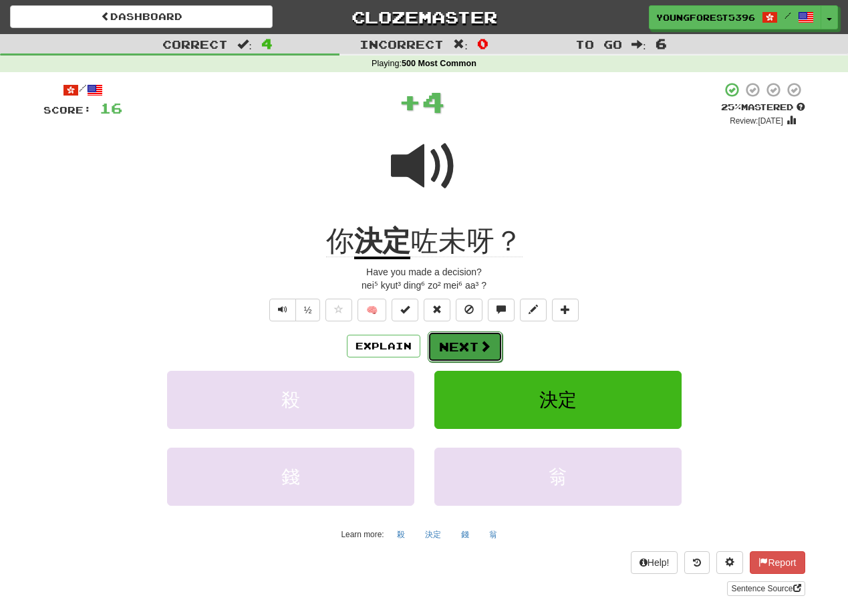
click at [457, 335] on button "Next" at bounding box center [465, 346] width 75 height 31
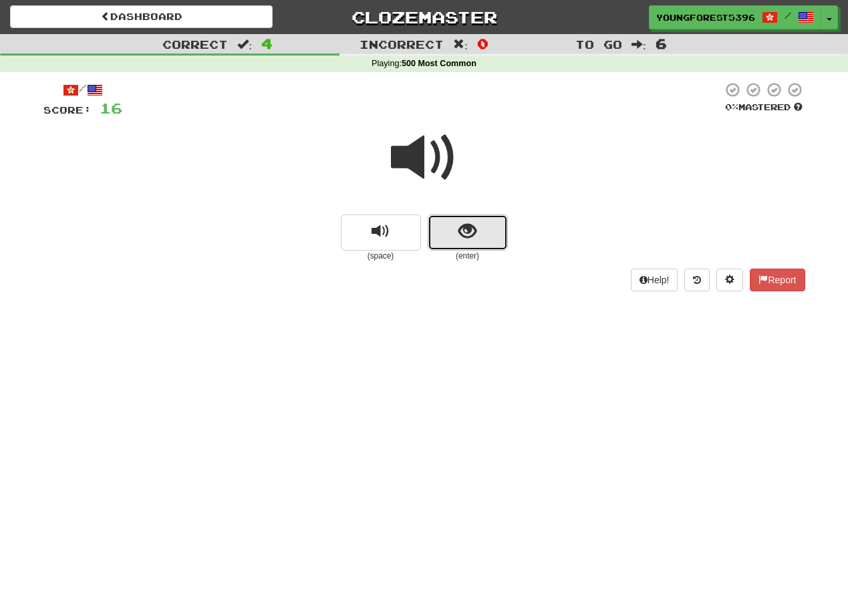
click at [448, 233] on button "show sentence" at bounding box center [468, 233] width 80 height 36
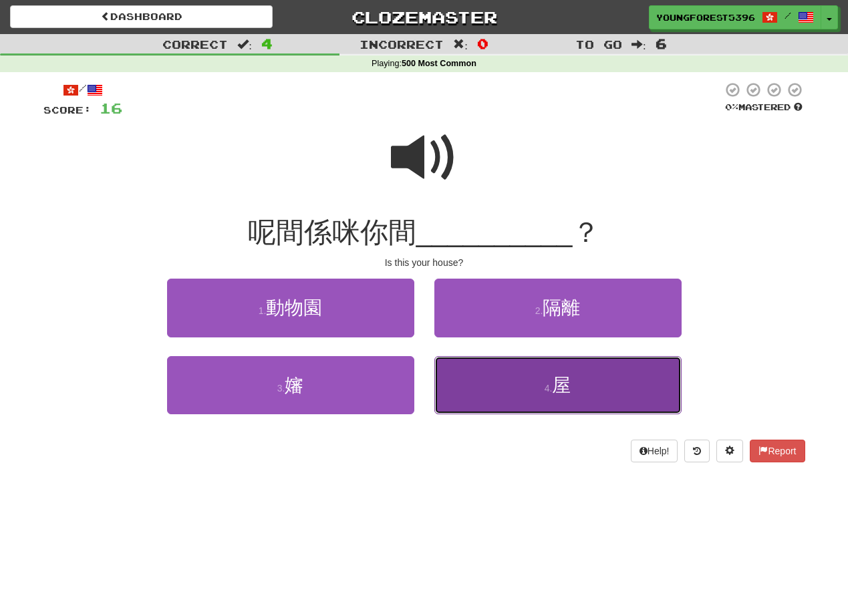
click at [505, 404] on button "4 . 屋" at bounding box center [557, 385] width 247 height 58
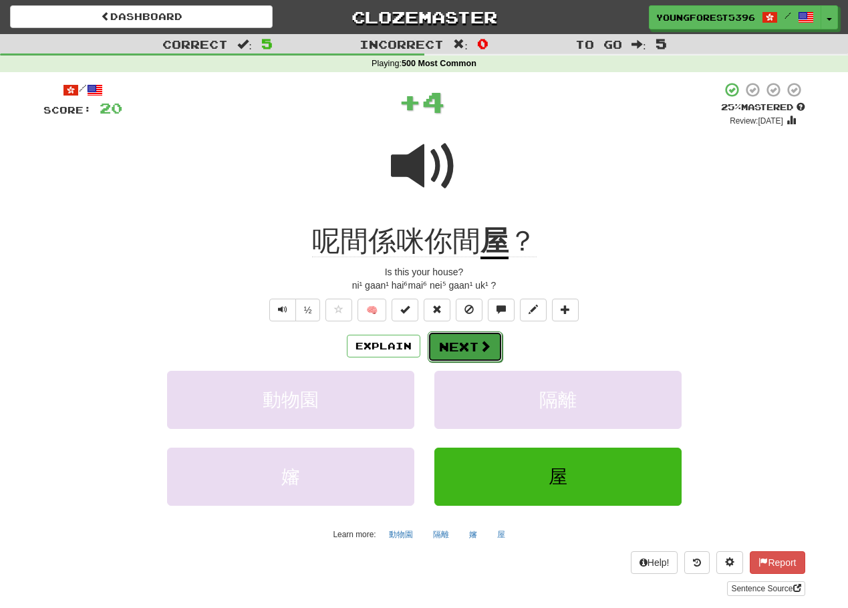
click at [445, 346] on button "Next" at bounding box center [465, 346] width 75 height 31
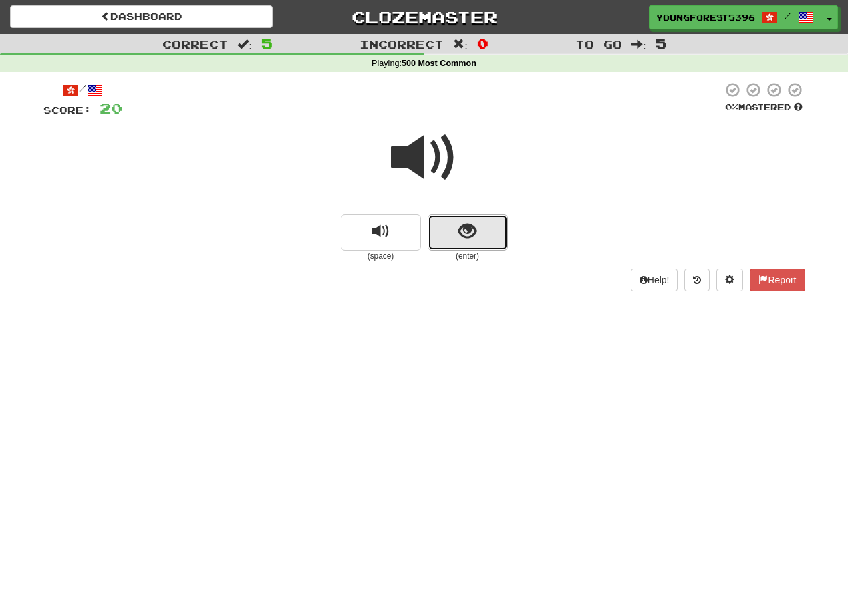
click at [452, 222] on button "show sentence" at bounding box center [468, 233] width 80 height 36
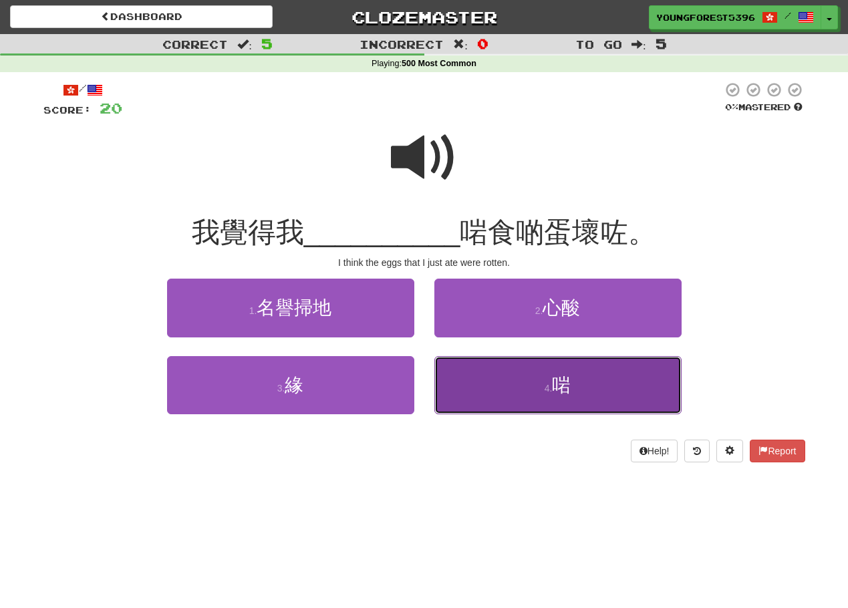
click at [521, 380] on button "4 . 啱" at bounding box center [557, 385] width 247 height 58
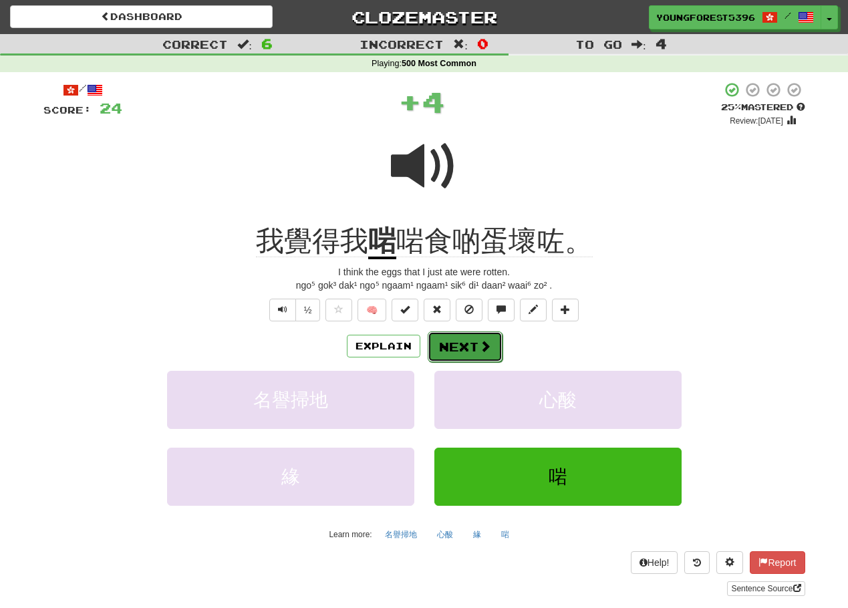
click at [472, 340] on button "Next" at bounding box center [465, 346] width 75 height 31
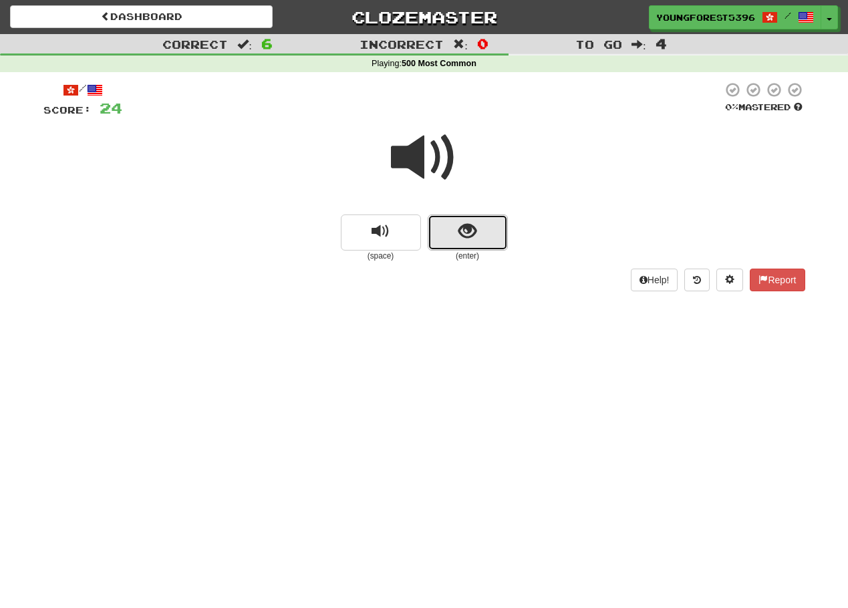
click at [460, 245] on button "show sentence" at bounding box center [468, 233] width 80 height 36
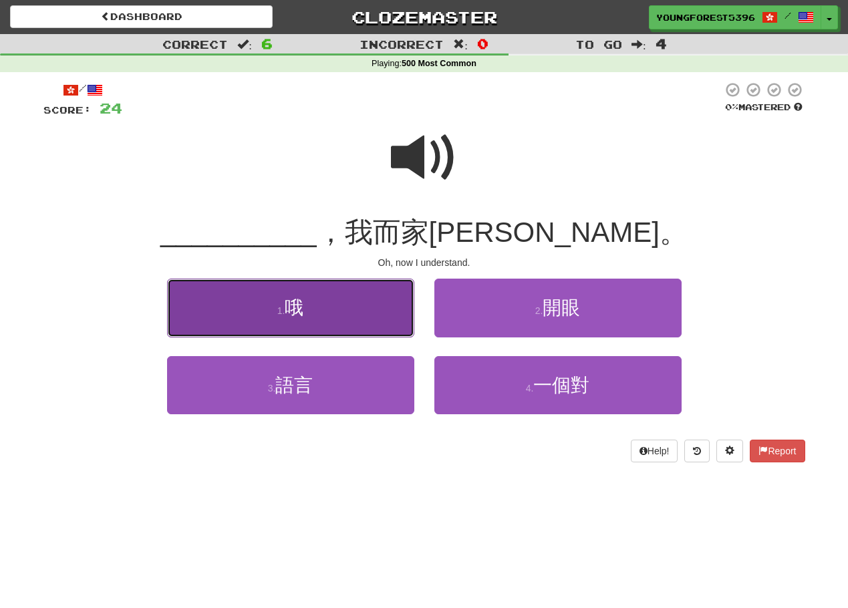
click at [378, 318] on button "1 . 哦" at bounding box center [290, 308] width 247 height 58
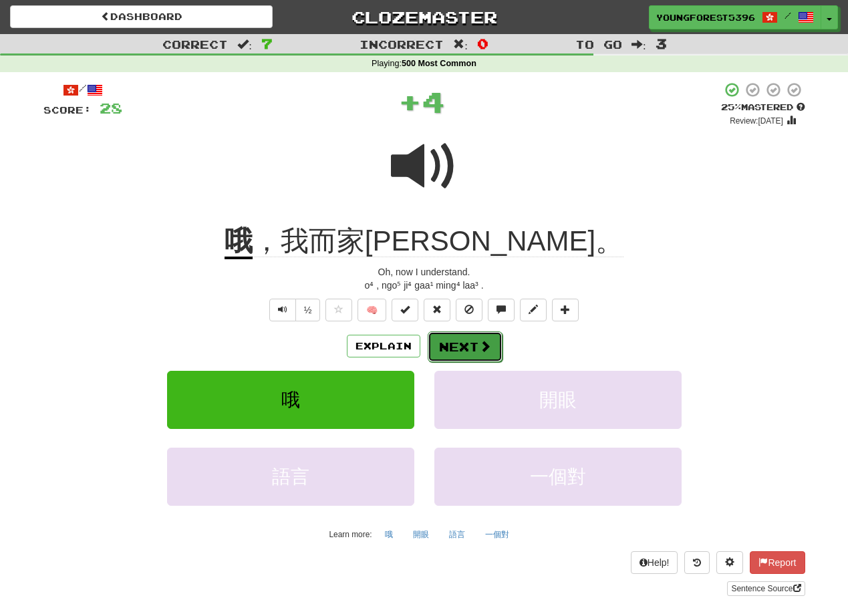
click at [447, 348] on button "Next" at bounding box center [465, 346] width 75 height 31
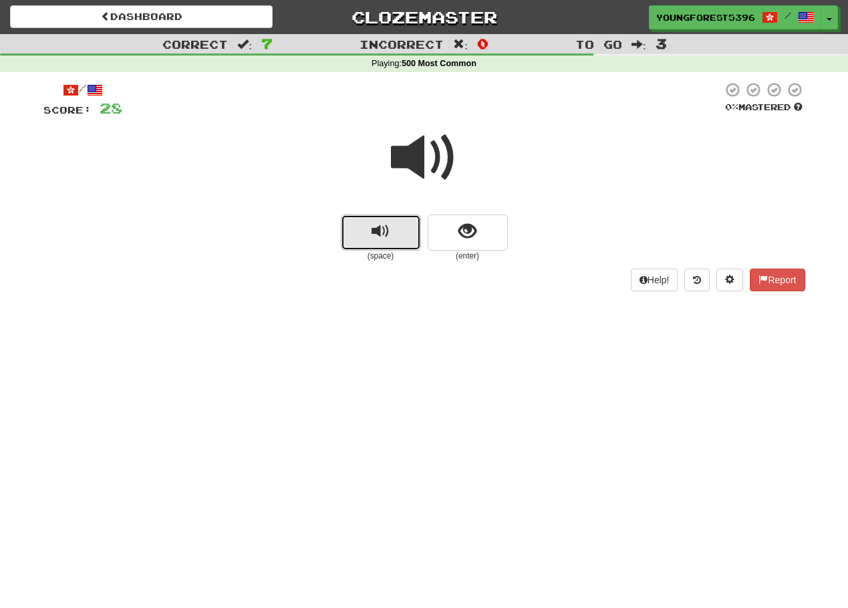
click at [354, 245] on button "replay audio" at bounding box center [381, 233] width 80 height 36
click at [396, 240] on button "replay audio" at bounding box center [381, 233] width 80 height 36
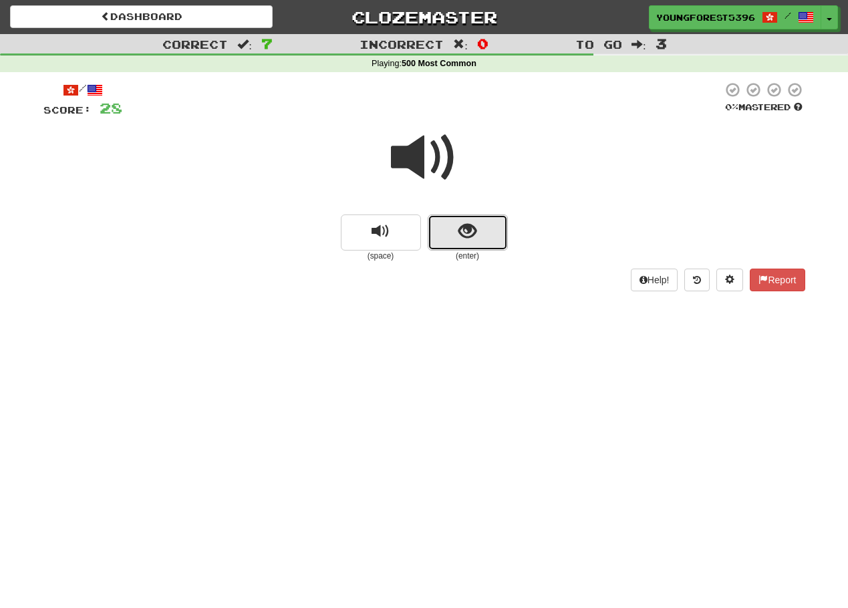
click at [460, 237] on span "show sentence" at bounding box center [467, 232] width 18 height 18
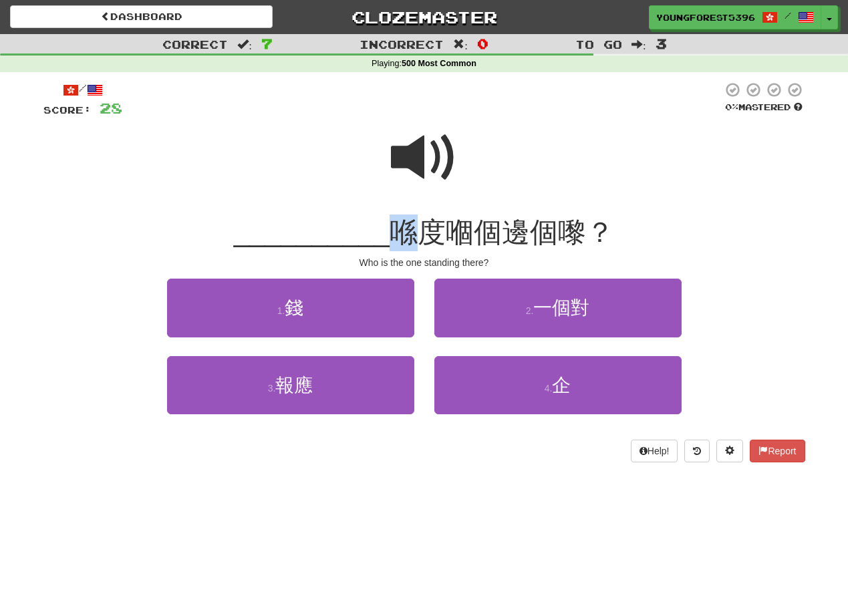
drag, startPoint x: 413, startPoint y: 231, endPoint x: 386, endPoint y: 233, distance: 26.8
click at [386, 233] on div "__________ 喺度嗰個邊個嚟？" at bounding box center [424, 233] width 762 height 37
click at [464, 245] on span "喺度嗰個邊個嚟？" at bounding box center [502, 232] width 225 height 31
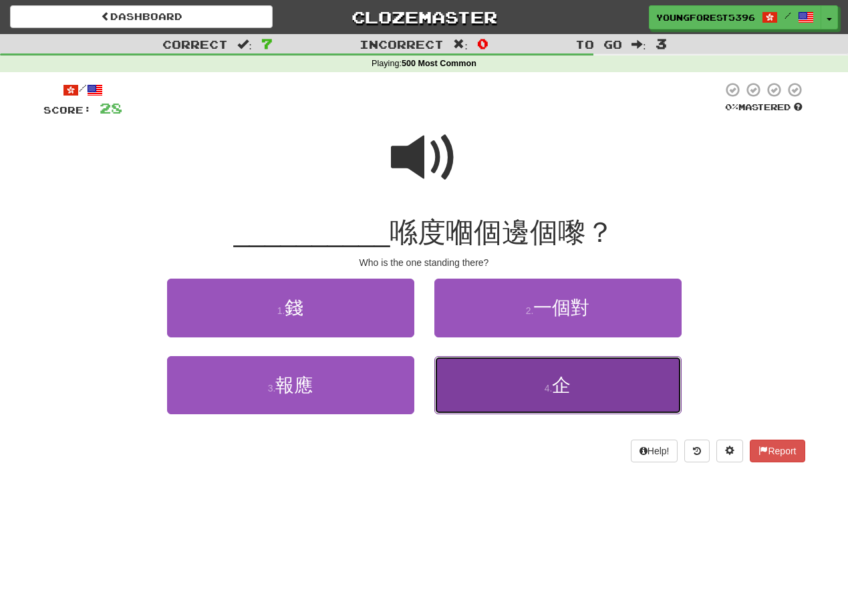
click at [519, 375] on button "4 . 企" at bounding box center [557, 385] width 247 height 58
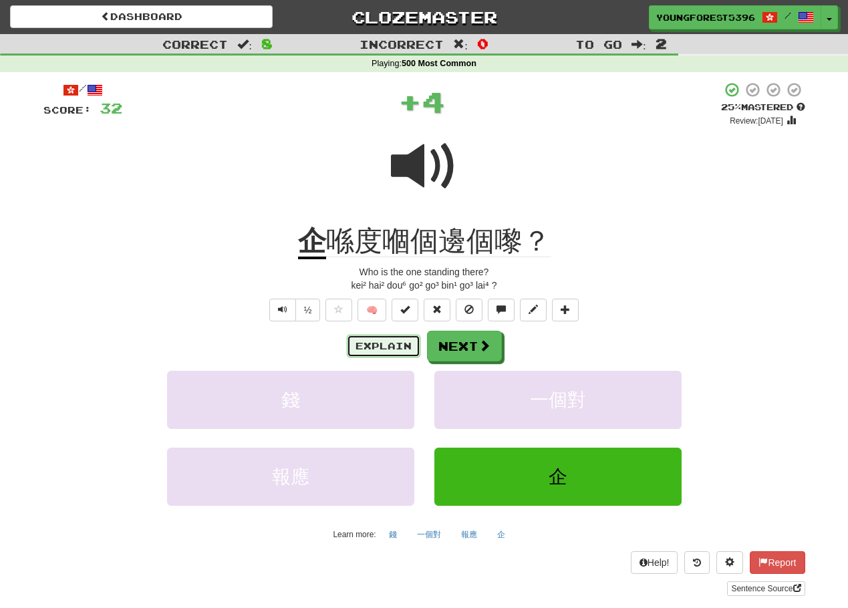
click at [406, 341] on button "Explain" at bounding box center [384, 346] width 74 height 23
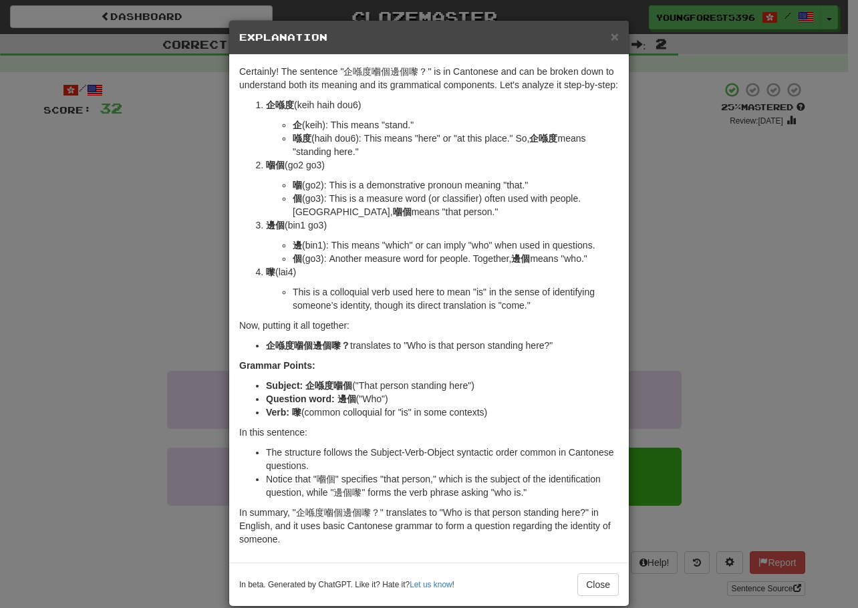
click at [571, 578] on div "In beta. Generated by ChatGPT. Like it? Hate it? Let us know ! Close" at bounding box center [429, 584] width 380 height 23
click at [579, 581] on button "Close" at bounding box center [597, 584] width 41 height 23
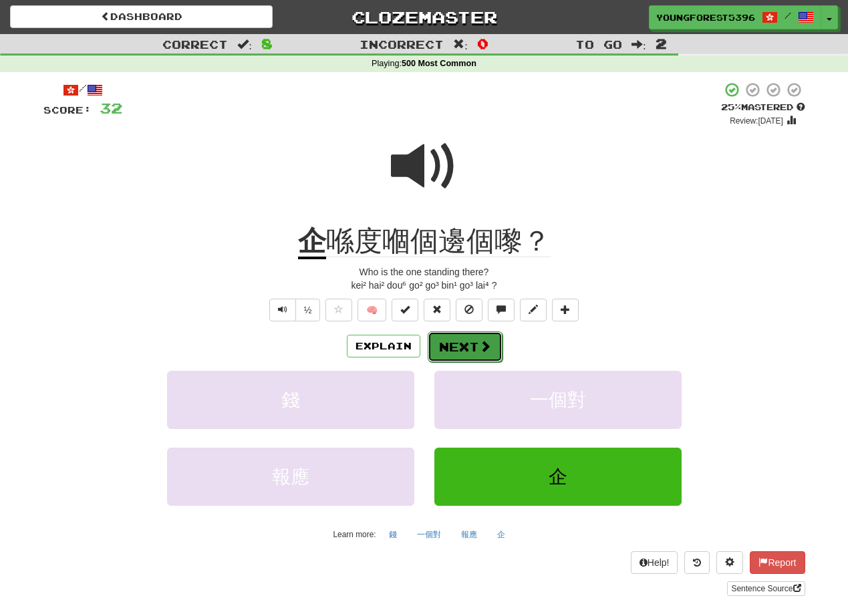
click at [474, 354] on button "Next" at bounding box center [465, 346] width 75 height 31
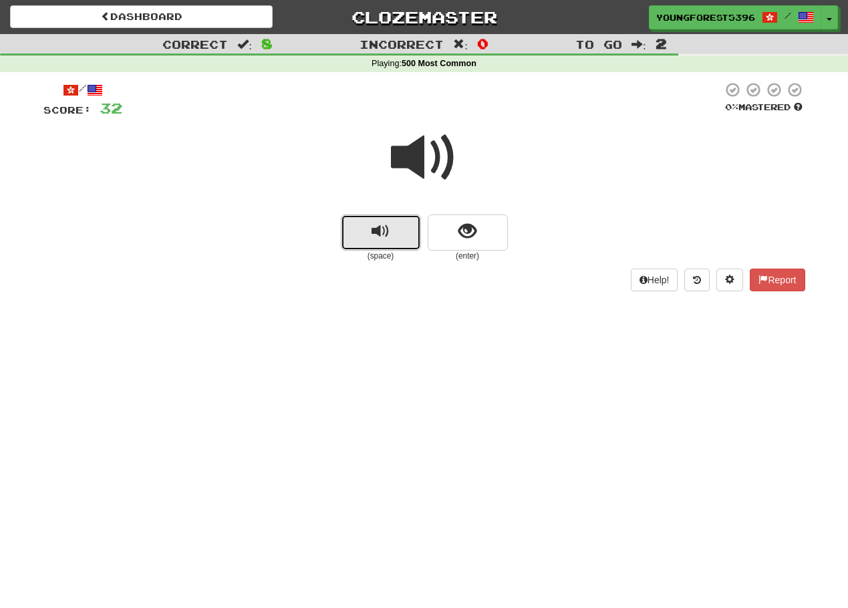
click at [369, 225] on button "replay audio" at bounding box center [381, 233] width 80 height 36
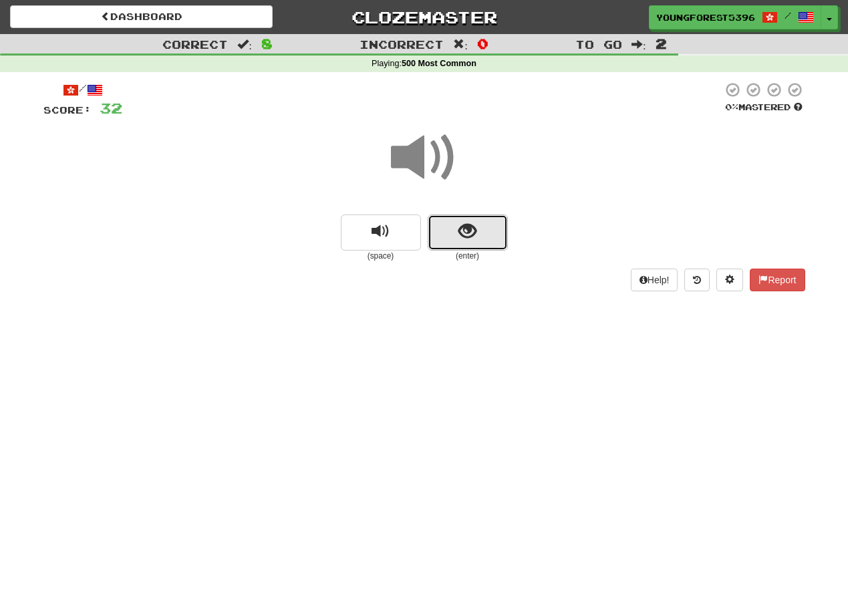
click at [455, 242] on button "show sentence" at bounding box center [468, 233] width 80 height 36
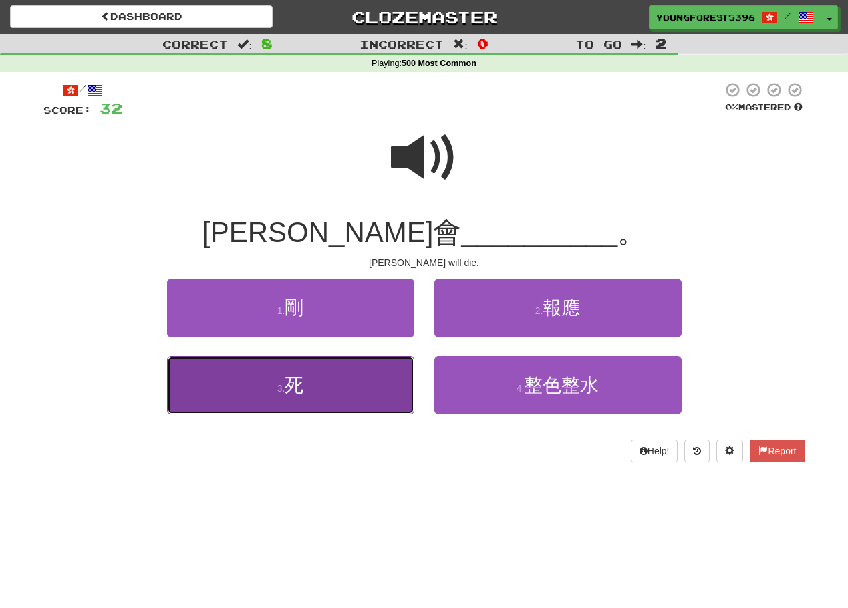
click at [319, 400] on button "3 . 死" at bounding box center [290, 385] width 247 height 58
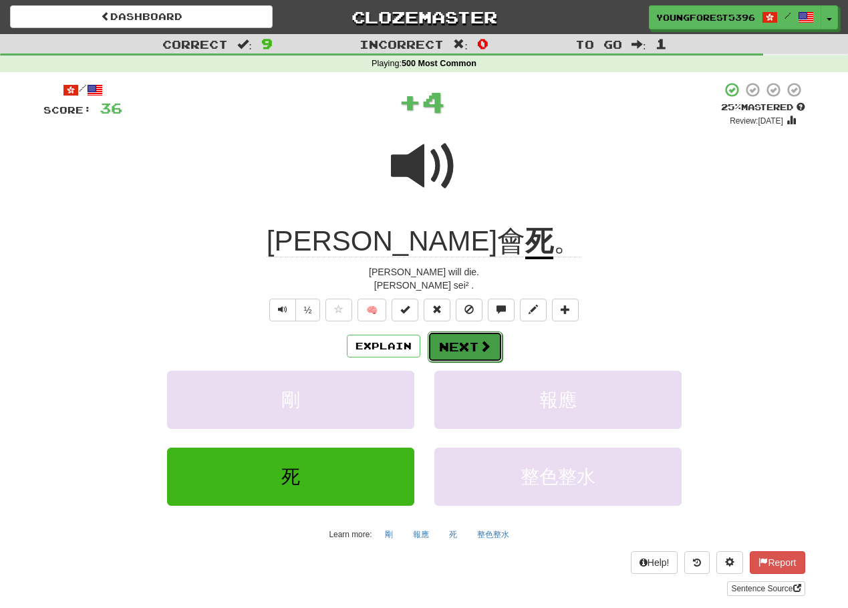
click at [444, 347] on button "Next" at bounding box center [465, 346] width 75 height 31
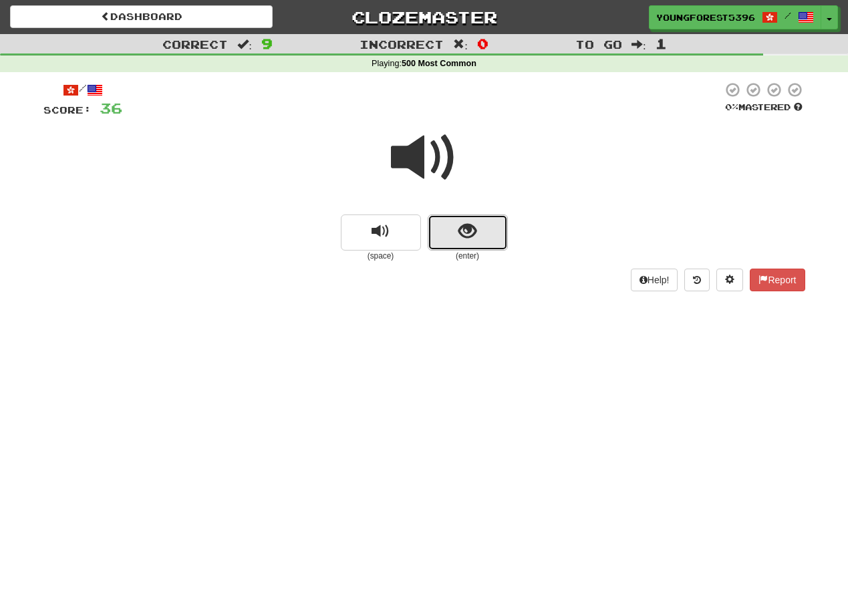
click at [480, 233] on button "show sentence" at bounding box center [468, 233] width 80 height 36
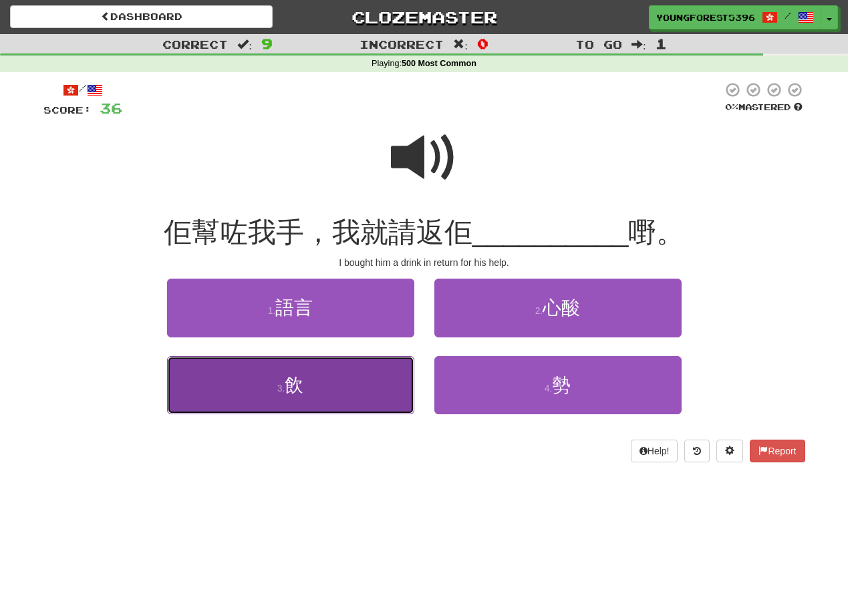
click at [374, 398] on button "3 . 飲" at bounding box center [290, 385] width 247 height 58
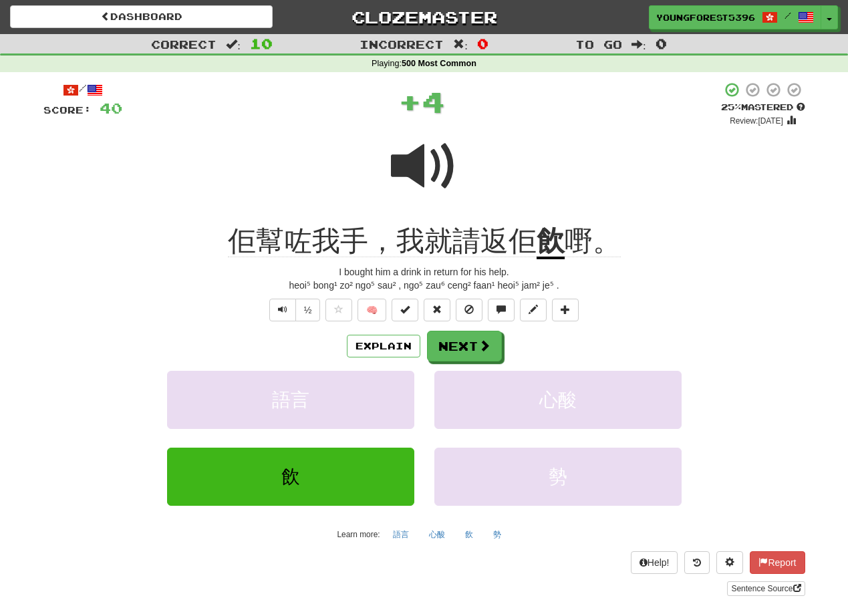
click at [501, 343] on div "Explain Next" at bounding box center [424, 346] width 762 height 31
click at [489, 342] on span at bounding box center [485, 346] width 12 height 12
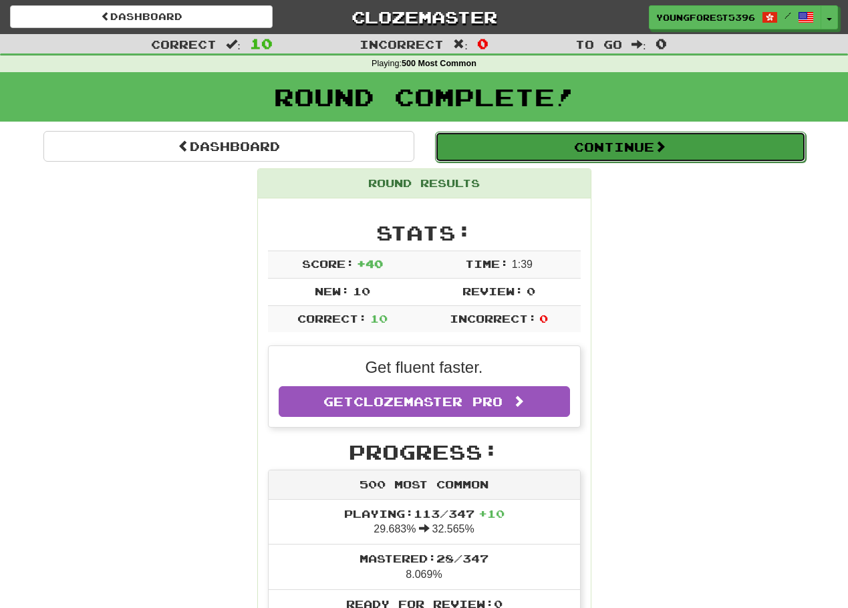
click at [593, 157] on button "Continue" at bounding box center [620, 147] width 371 height 31
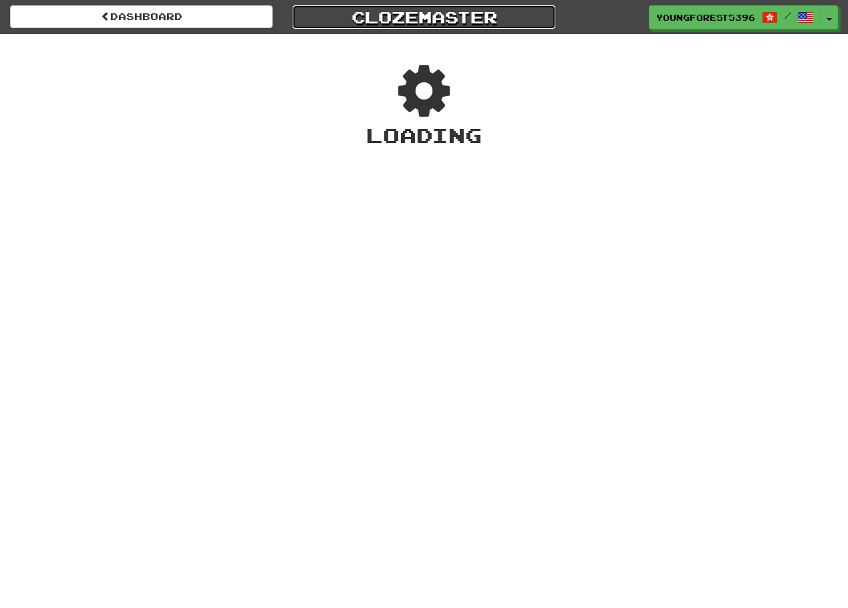
click at [388, 13] on link "Clozemaster" at bounding box center [424, 16] width 263 height 23
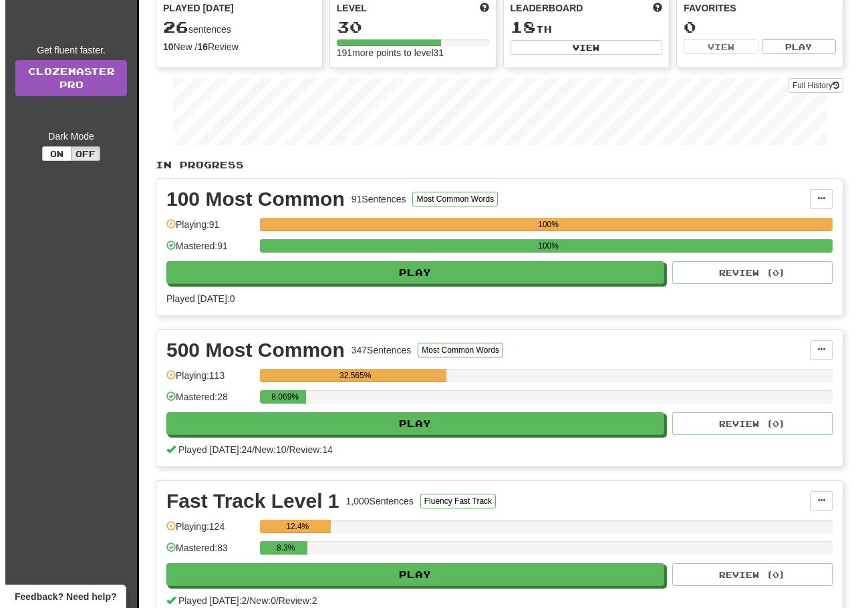
scroll to position [134, 0]
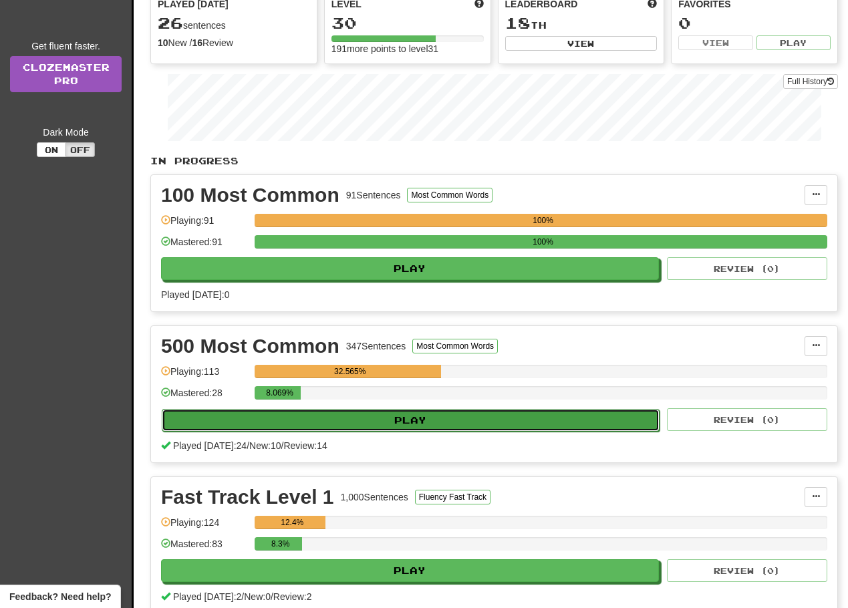
click at [442, 426] on button "Play" at bounding box center [411, 420] width 498 height 23
select select "**"
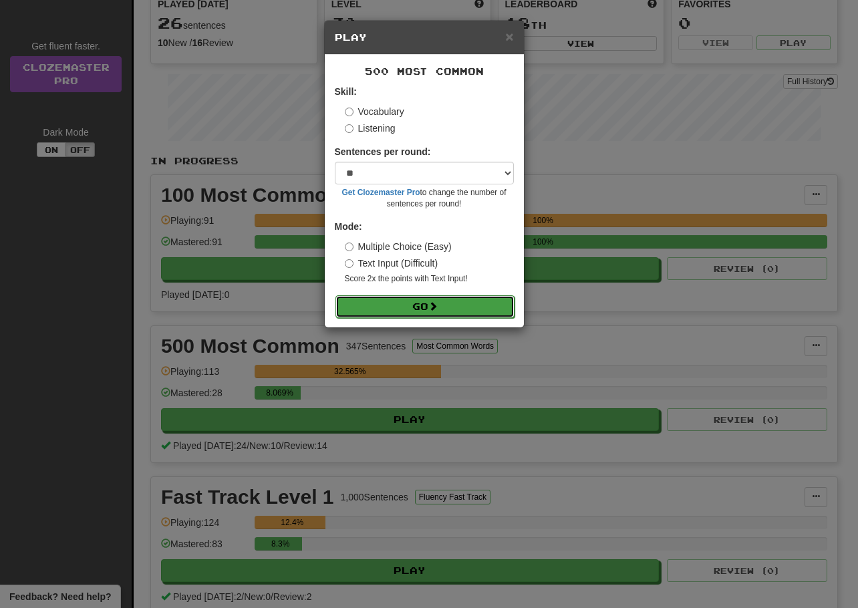
click at [426, 305] on button "Go" at bounding box center [424, 306] width 179 height 23
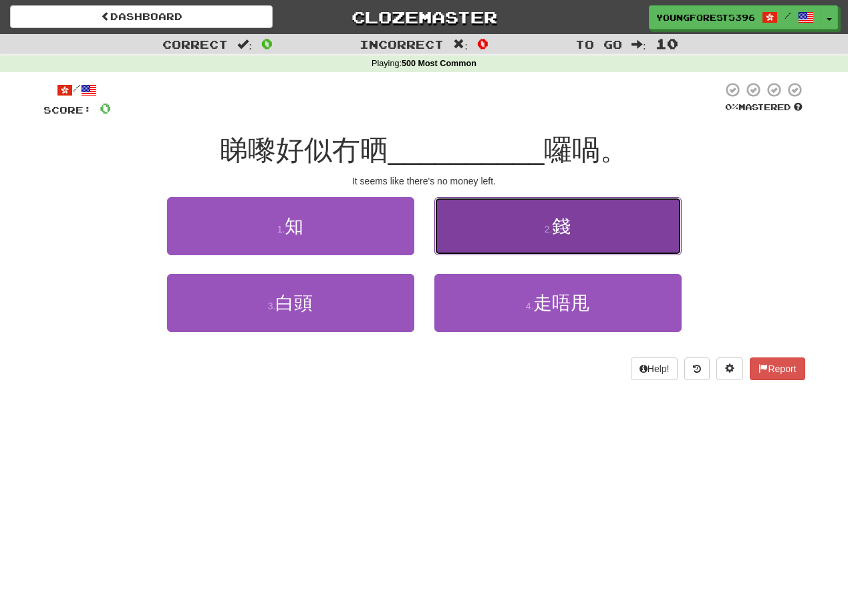
click at [609, 234] on button "2 . 錢" at bounding box center [557, 226] width 247 height 58
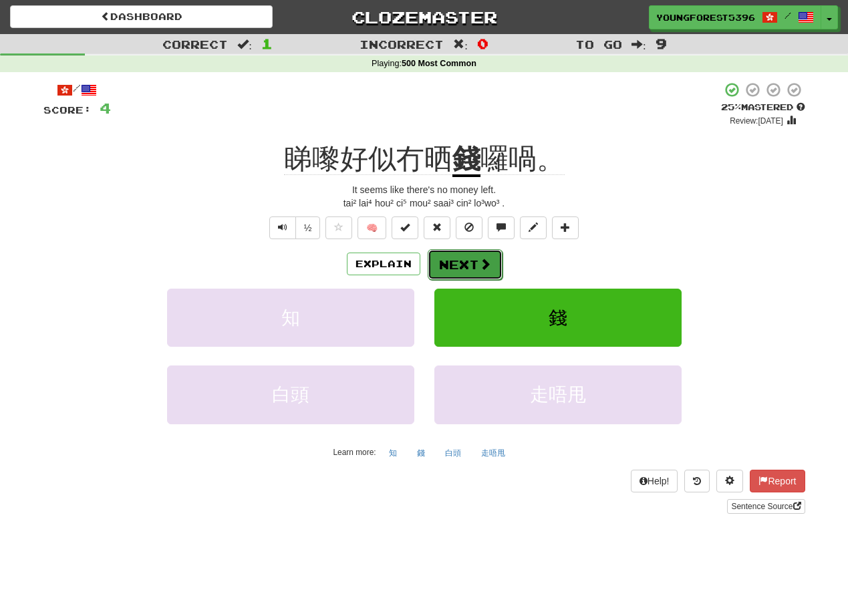
click at [483, 259] on span at bounding box center [485, 264] width 12 height 12
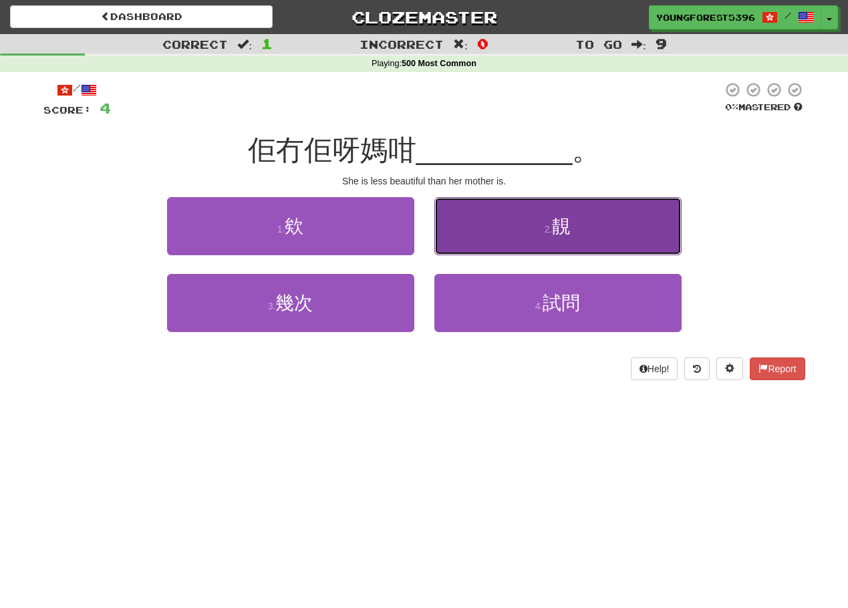
click at [496, 229] on button "2 . 靚" at bounding box center [557, 226] width 247 height 58
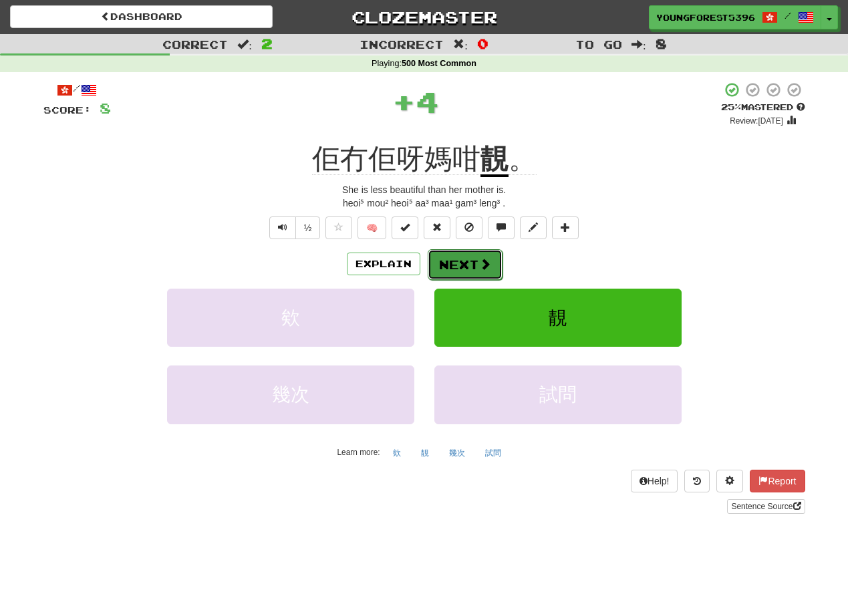
click at [453, 275] on button "Next" at bounding box center [465, 264] width 75 height 31
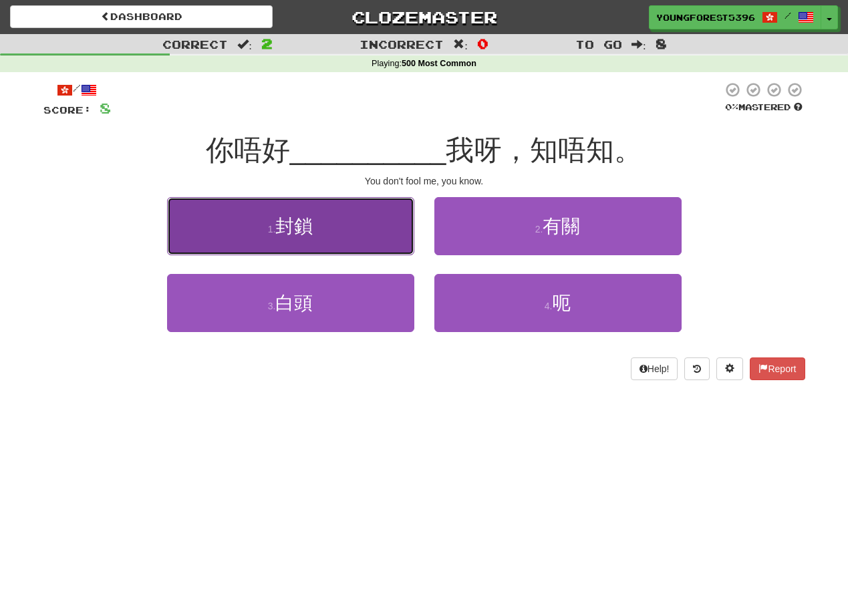
click at [352, 216] on button "1 . 封鎖" at bounding box center [290, 226] width 247 height 58
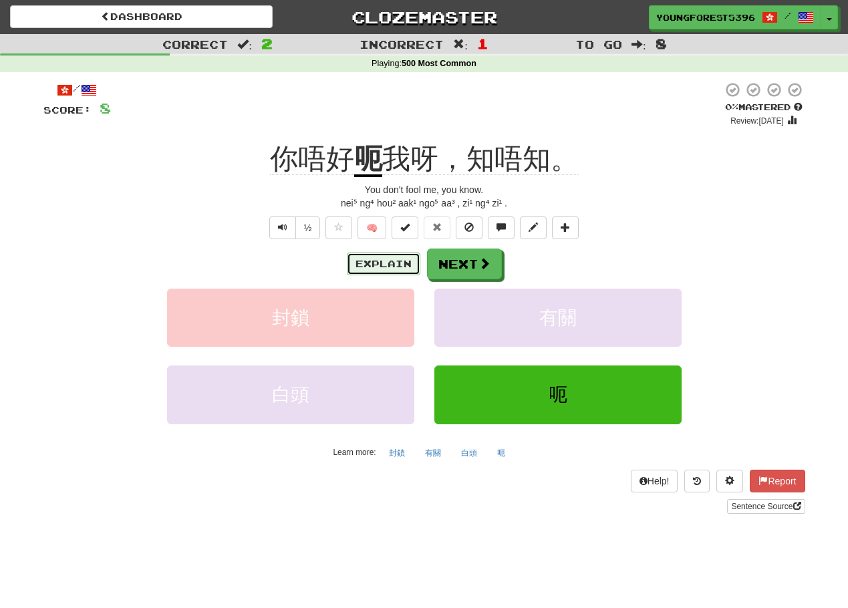
click at [405, 269] on button "Explain" at bounding box center [384, 264] width 74 height 23
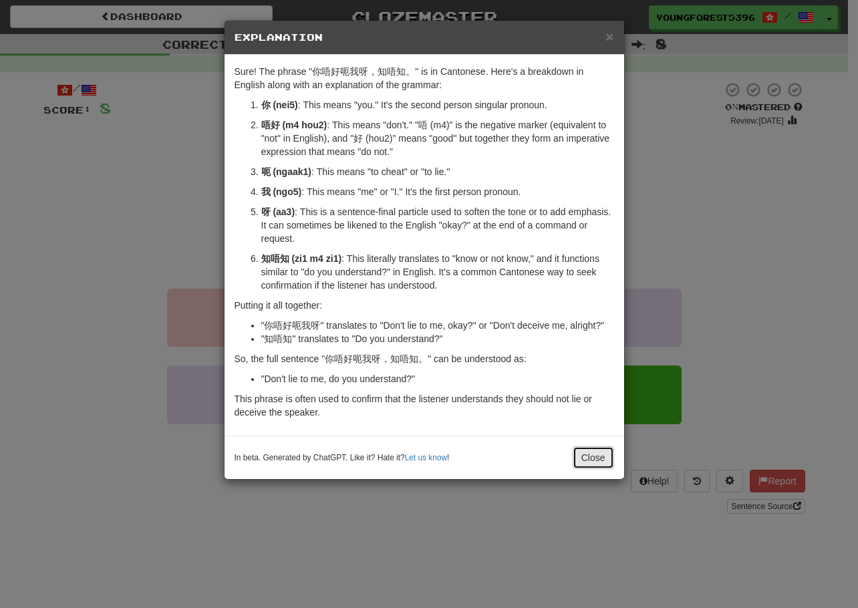
click at [593, 465] on button "Close" at bounding box center [593, 457] width 41 height 23
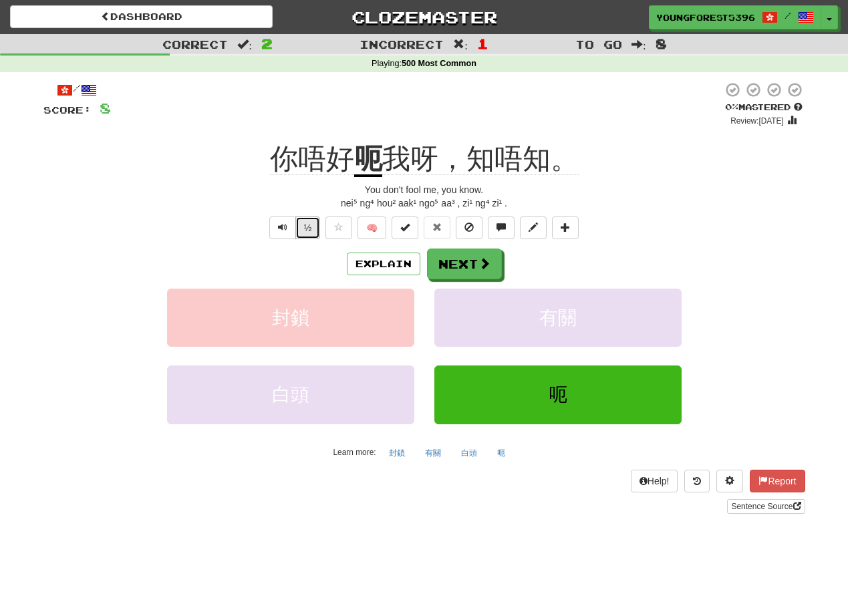
click at [295, 222] on button "½" at bounding box center [307, 228] width 25 height 23
click at [364, 266] on button "Explain" at bounding box center [384, 264] width 74 height 23
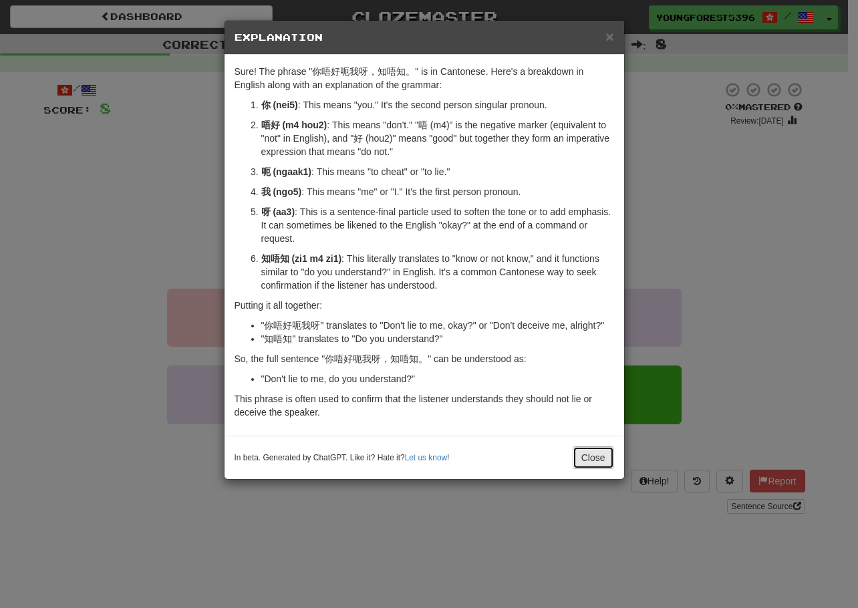
click at [584, 467] on button "Close" at bounding box center [593, 457] width 41 height 23
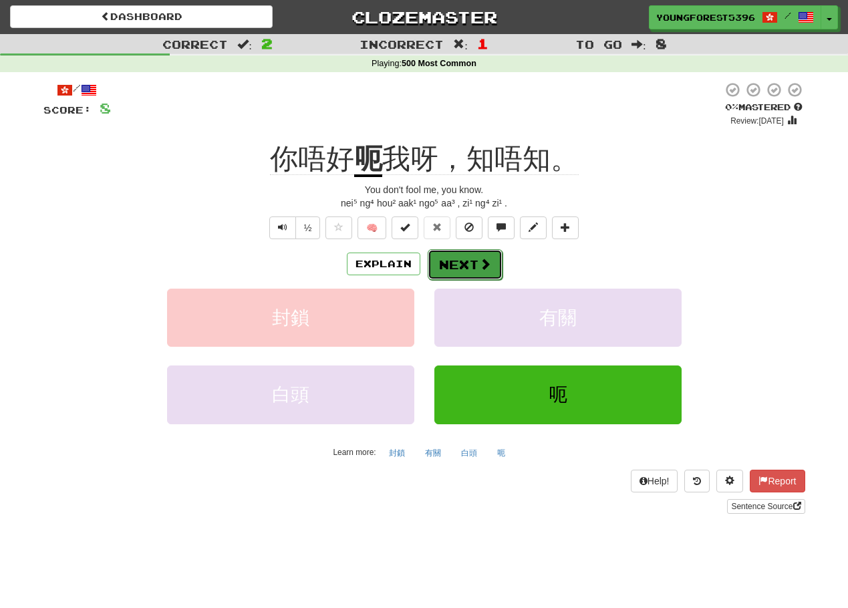
click at [446, 252] on button "Next" at bounding box center [465, 264] width 75 height 31
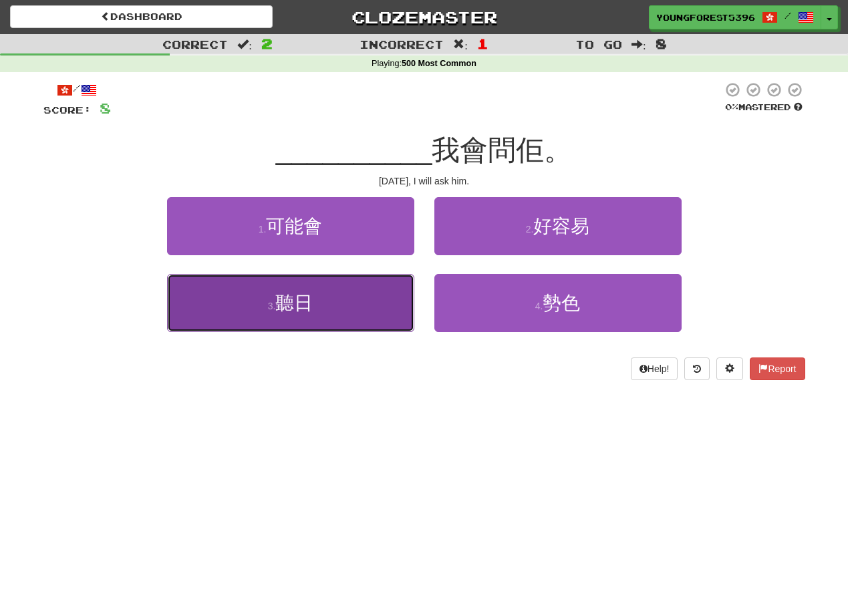
click at [373, 316] on button "3 . 聽日" at bounding box center [290, 303] width 247 height 58
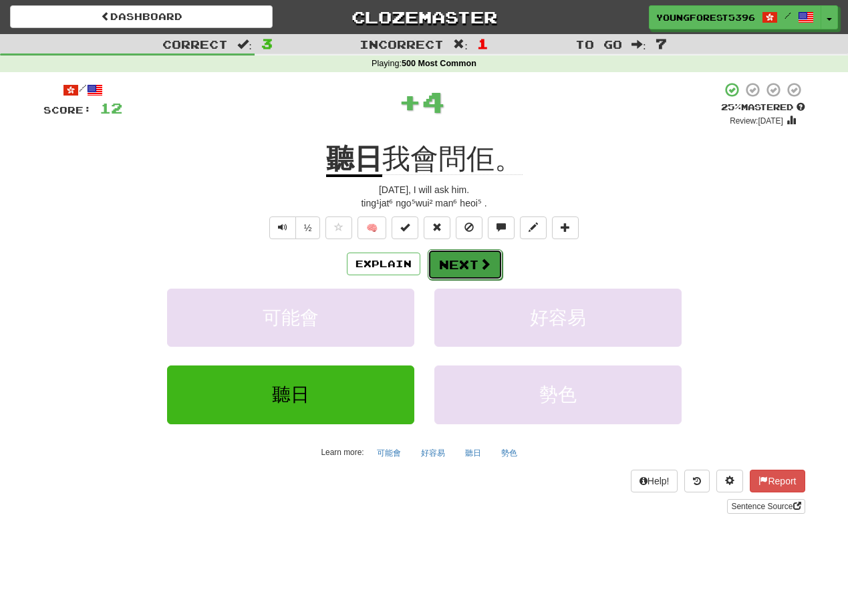
click at [440, 257] on button "Next" at bounding box center [465, 264] width 75 height 31
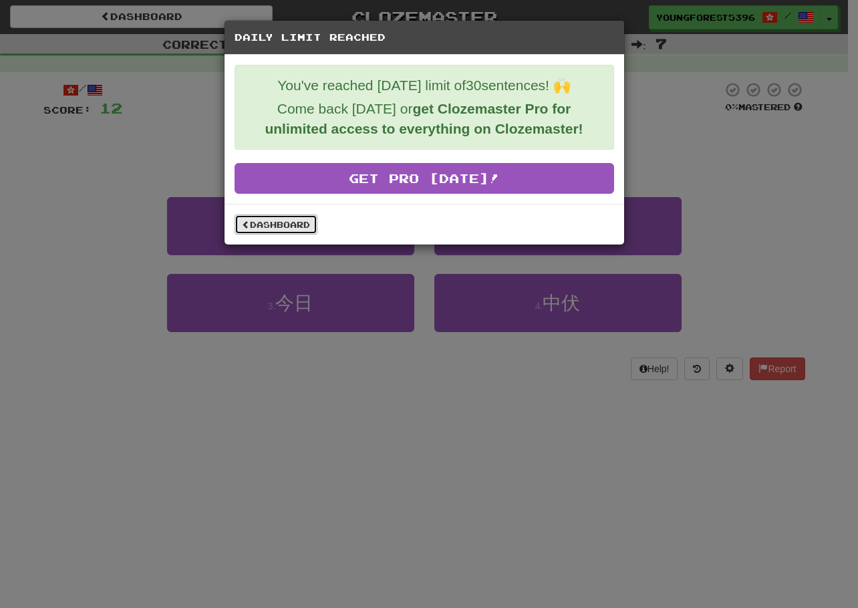
click at [275, 228] on link "Dashboard" at bounding box center [276, 225] width 83 height 20
